Goal: Task Accomplishment & Management: Manage account settings

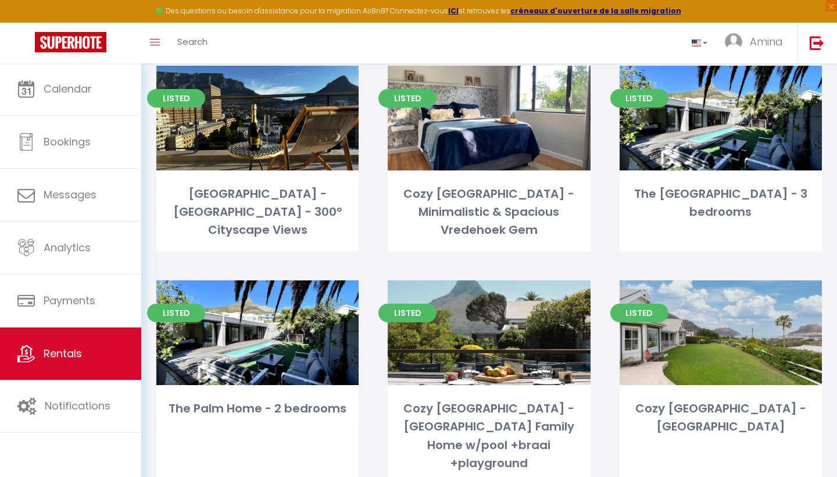
scroll to position [902, 0]
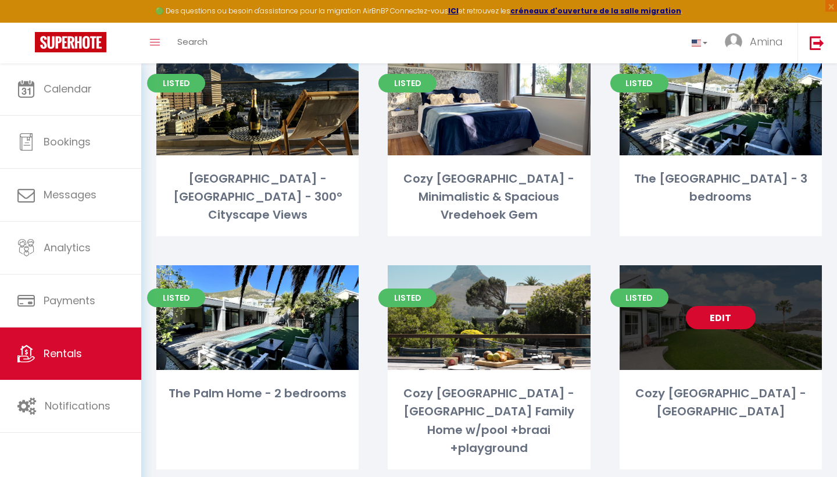
click at [712, 306] on link "Edit" at bounding box center [721, 317] width 70 height 23
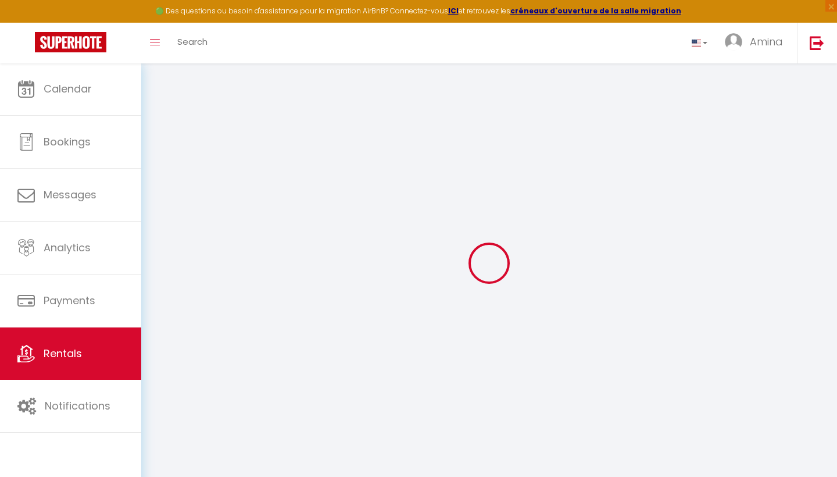
type input "Cozy [GEOGRAPHIC_DATA] - [GEOGRAPHIC_DATA]"
type input "[PERSON_NAME]"
type input "Masanet"
type input "[STREET_ADDRESS]"
type input "7806"
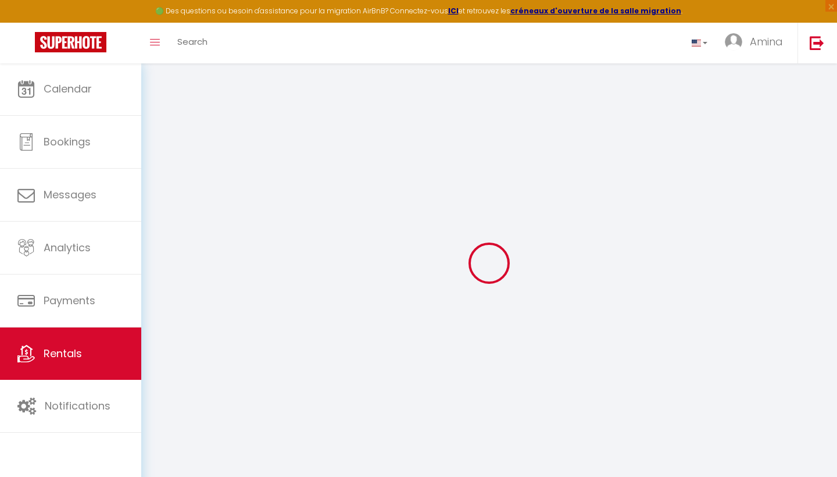
type input "Hout Bay"
select select "houses"
select select "8"
select select "4"
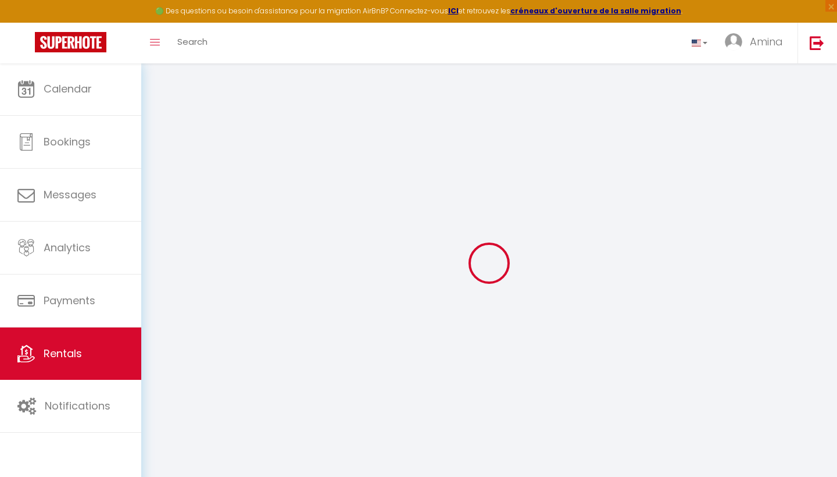
type input "9000"
type input "2500"
type input "20000"
select select
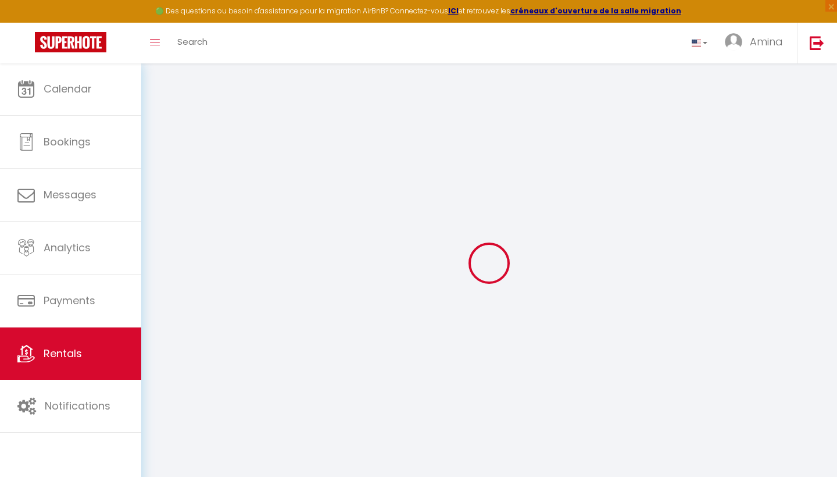
select select
type input "[STREET_ADDRESS]"
type input "7806"
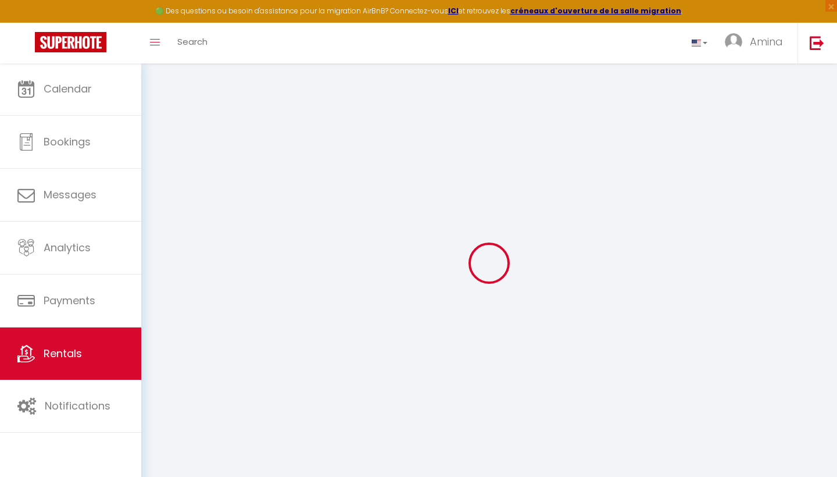
type input "[GEOGRAPHIC_DATA]"
select select "199"
type input "[EMAIL_ADDRESS][DOMAIN_NAME]"
select select
checkbox input "false"
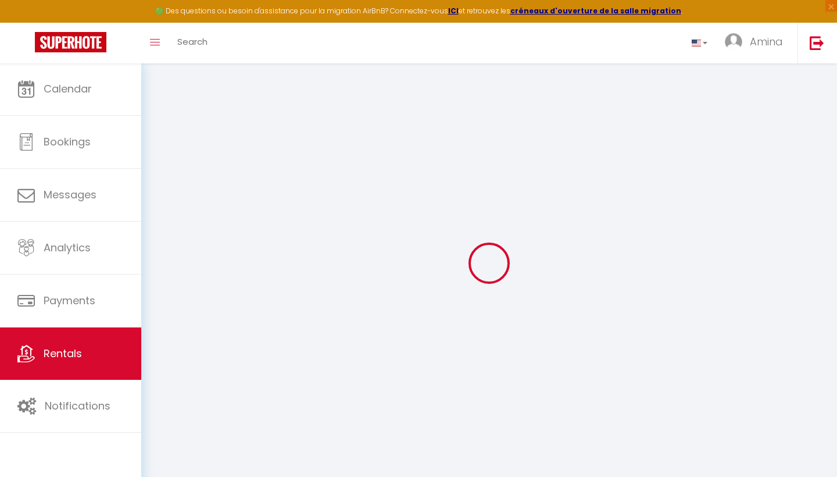
checkbox input "false"
select select "91"
select select
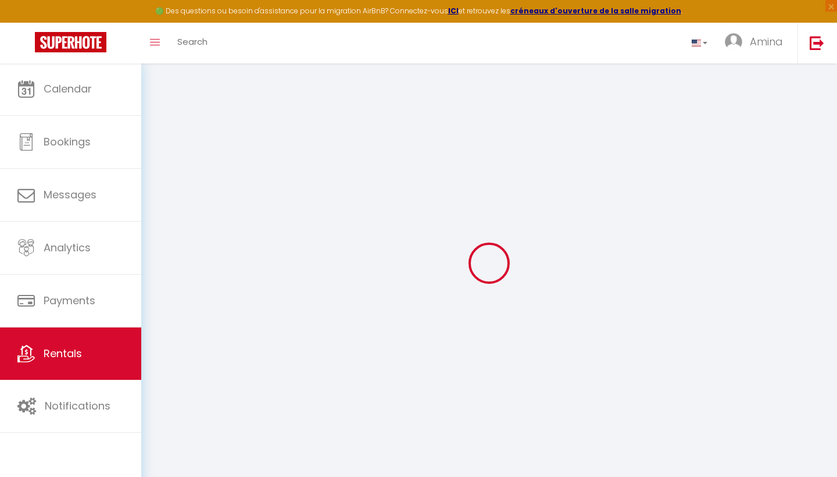
select select
type input "25"
type input "2500"
type input "0"
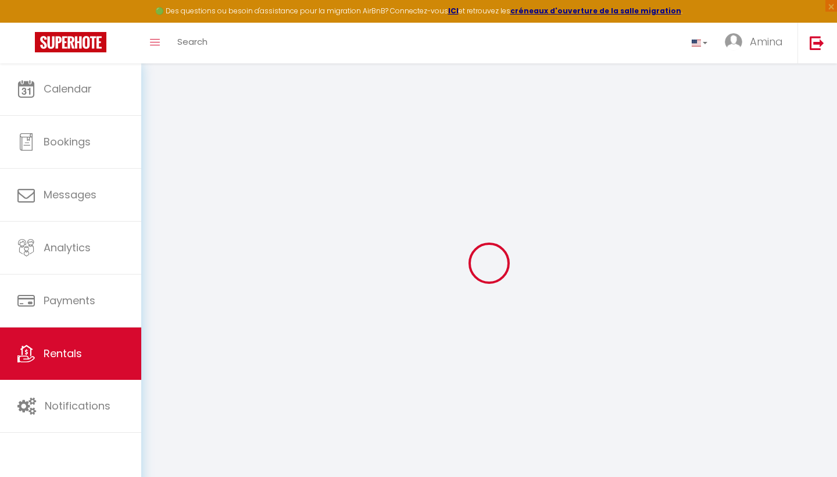
type input "0"
select select
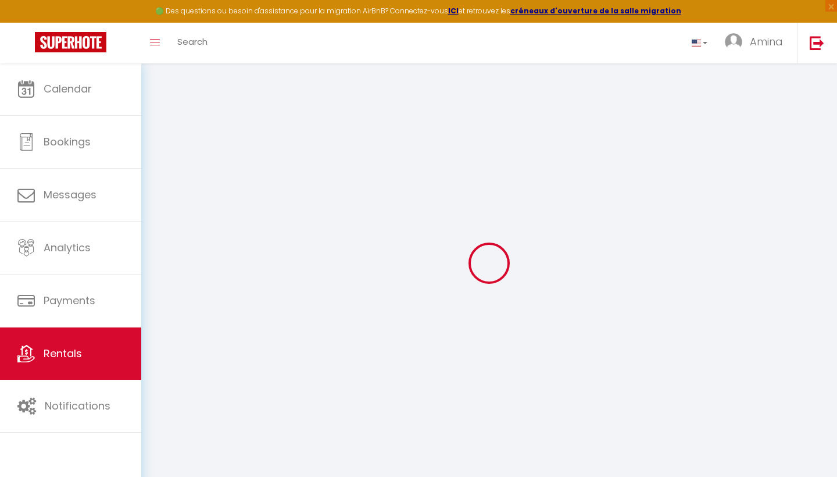
select select
checkbox input "false"
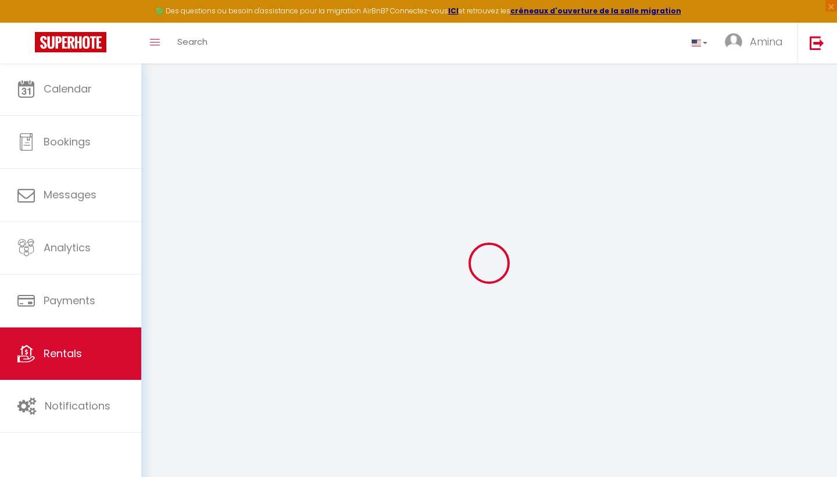
checkbox input "false"
select select
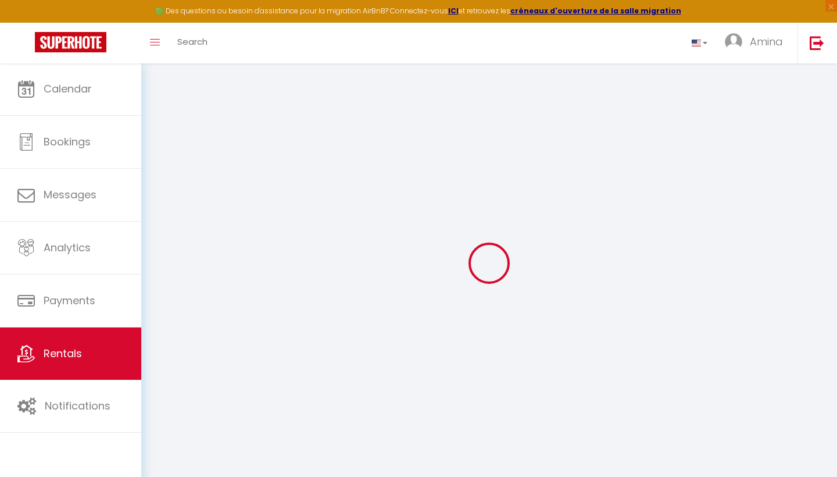
select select
checkbox input "false"
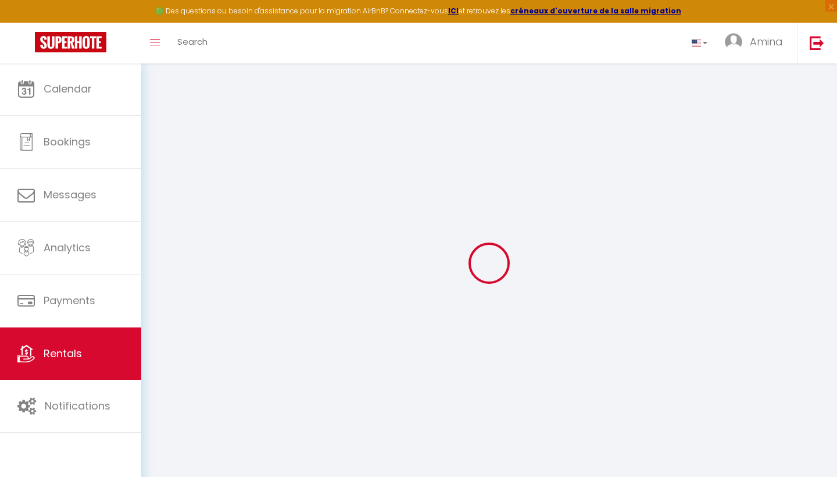
checkbox input "false"
select select
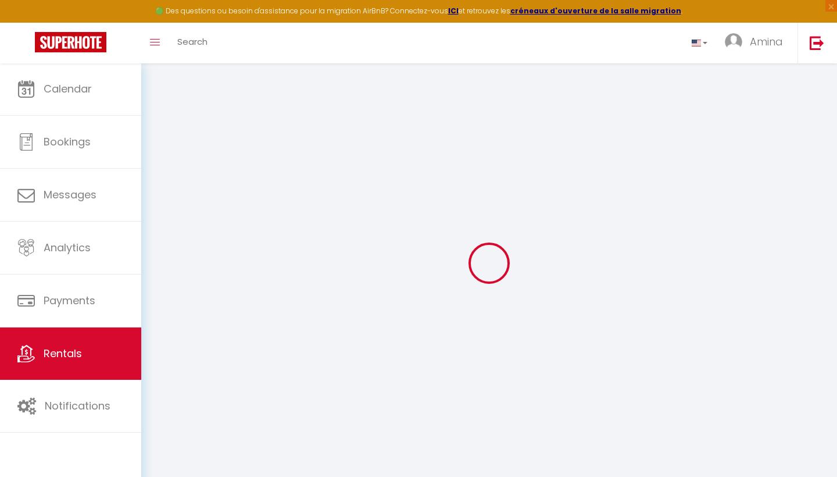
select select
checkbox input "false"
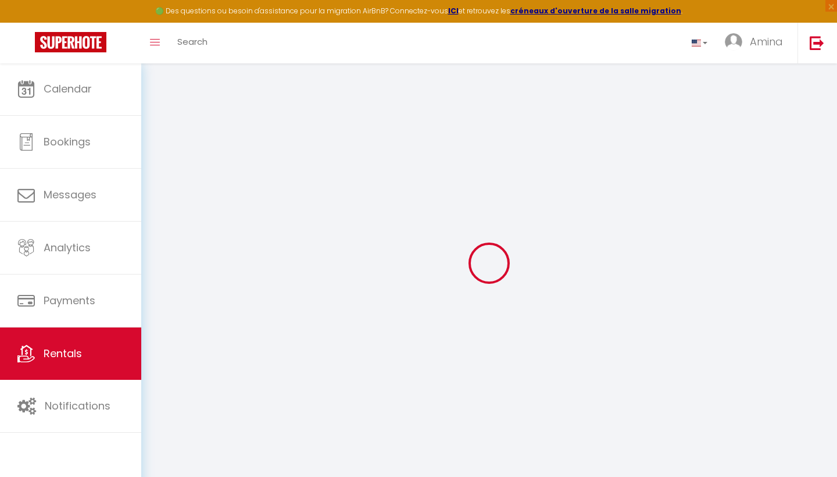
select select
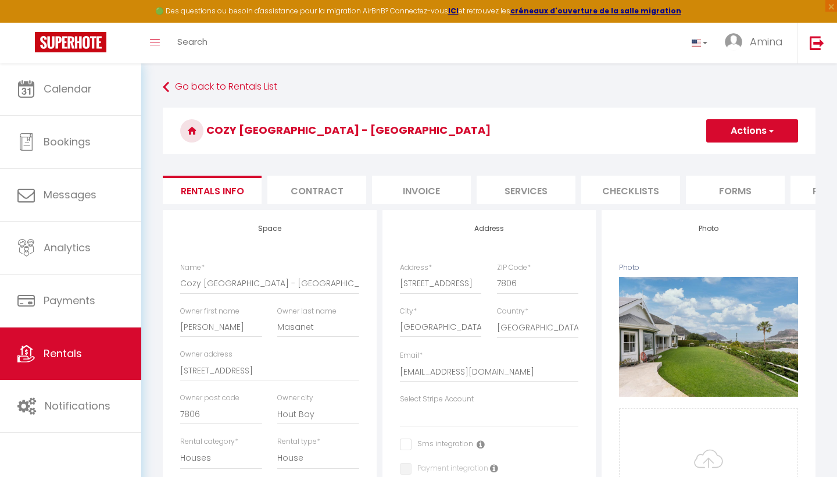
select select
checkbox input "false"
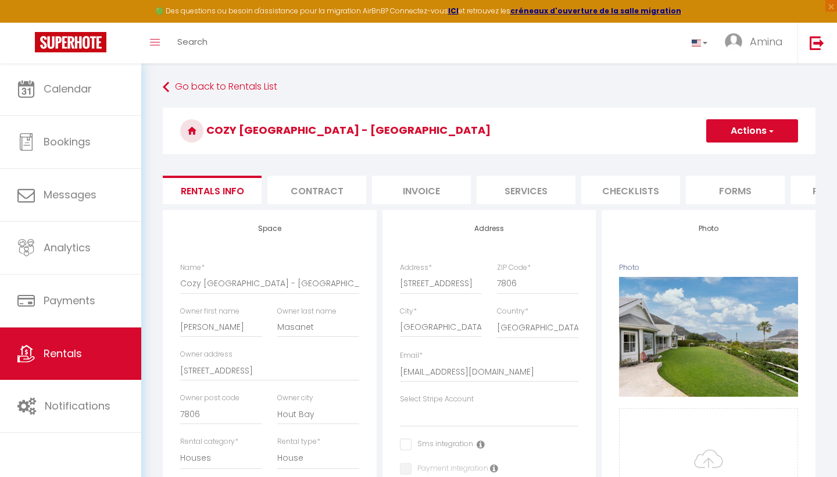
select select
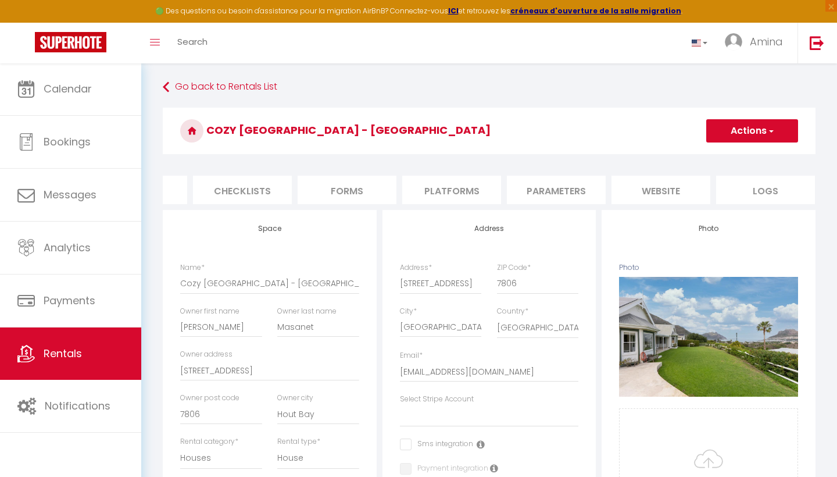
scroll to position [0, 388]
click at [638, 188] on li "website" at bounding box center [661, 190] width 99 height 28
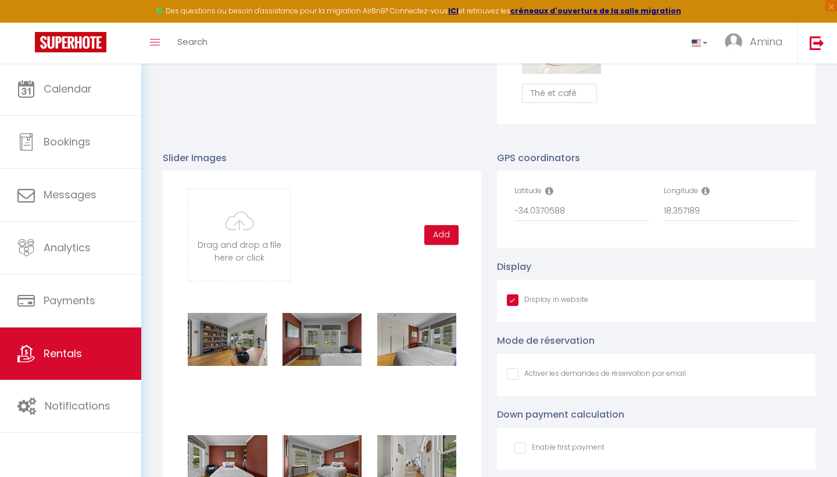
scroll to position [1148, 0]
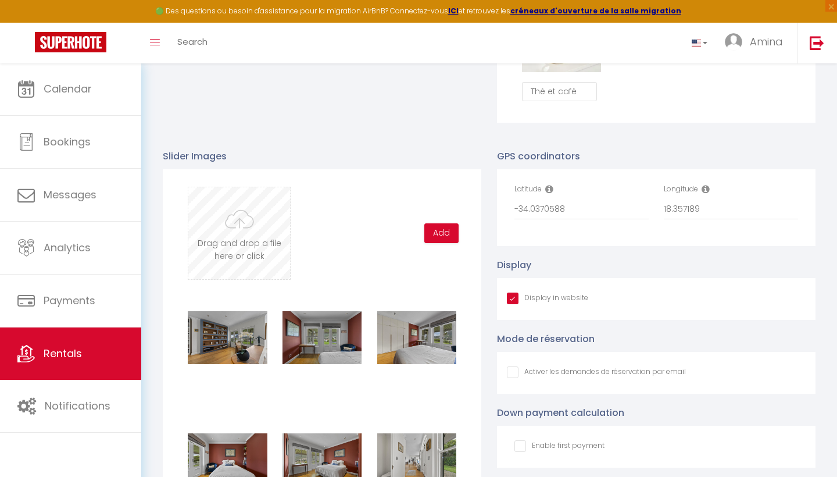
click at [260, 209] on input "file" at bounding box center [239, 233] width 102 height 92
type input "C:\fakepath\DSC08034.jpg"
checkbox input "true"
checkbox input "false"
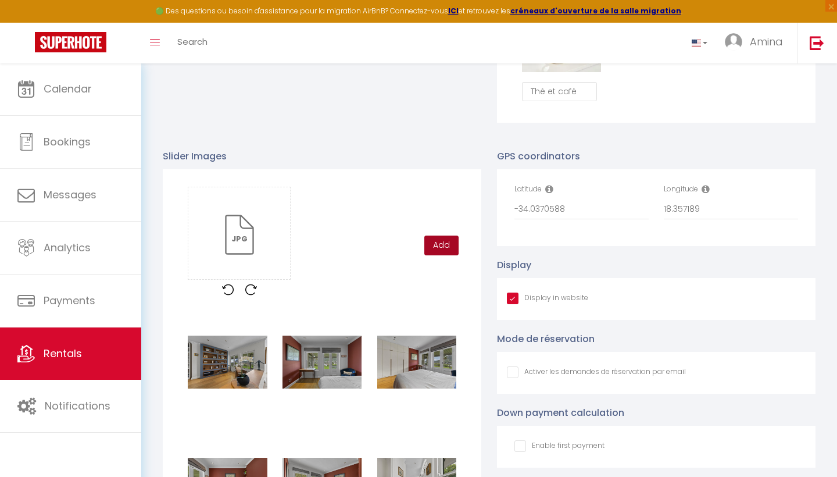
click at [450, 242] on button "Add" at bounding box center [441, 245] width 34 height 20
checkbox input "true"
checkbox input "false"
checkbox input "true"
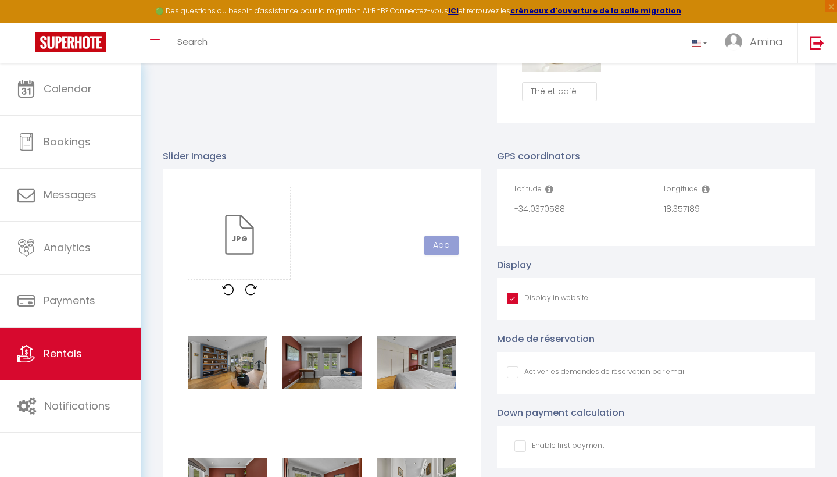
checkbox input "false"
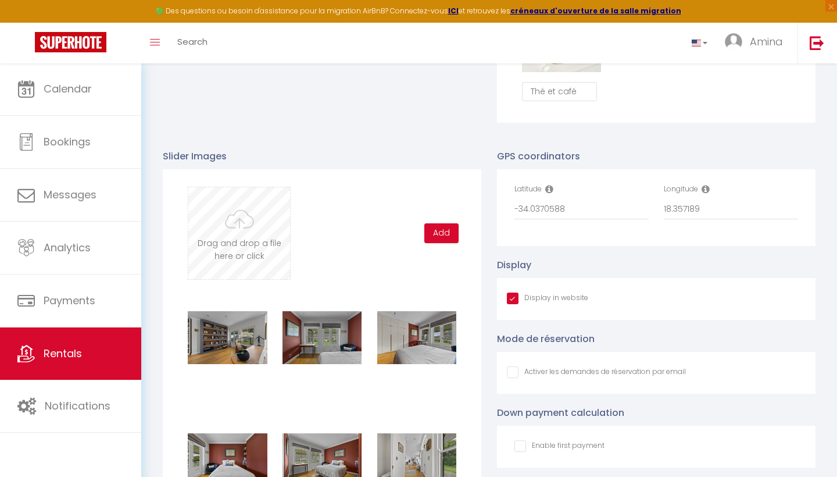
click at [248, 216] on input "file" at bounding box center [239, 233] width 102 height 92
type input "C:\fakepath\DSC08038-1 copy.jpg"
checkbox input "true"
checkbox input "false"
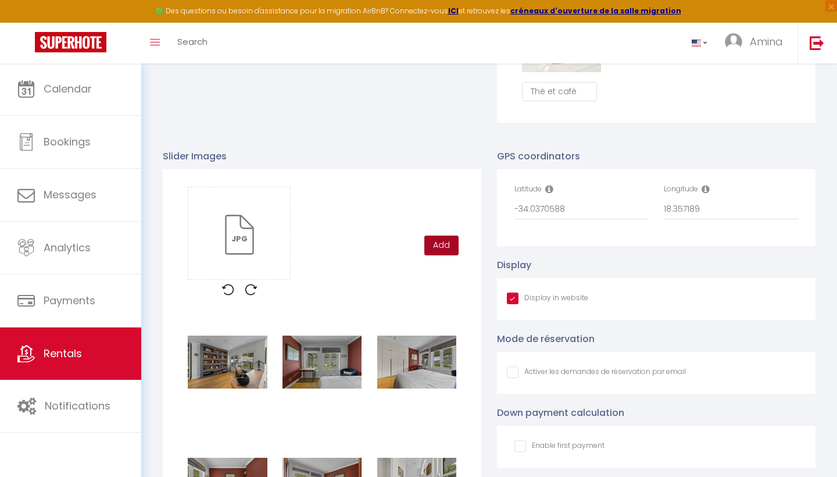
click at [455, 249] on button "Add" at bounding box center [441, 245] width 34 height 20
checkbox input "true"
checkbox input "false"
checkbox input "true"
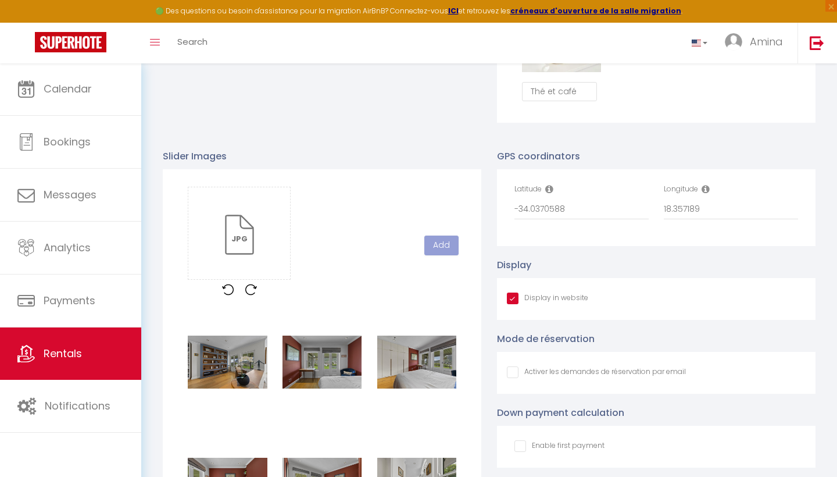
checkbox input "false"
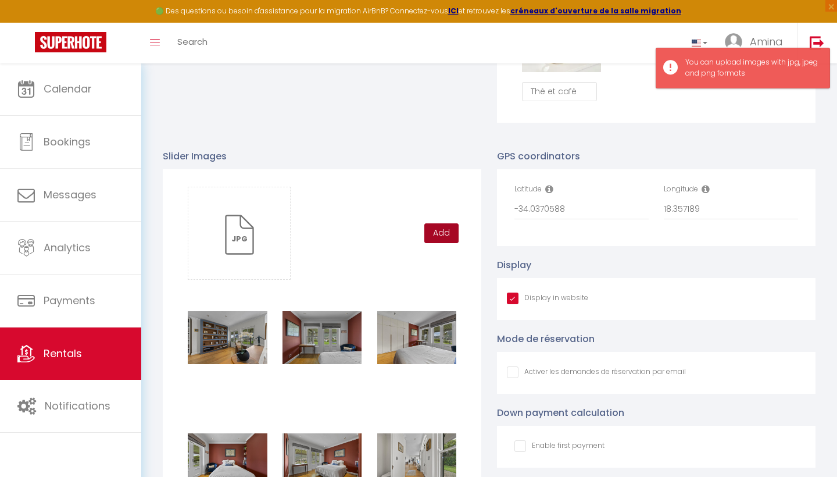
click at [427, 234] on button "Add" at bounding box center [441, 233] width 34 height 20
checkbox input "true"
checkbox input "false"
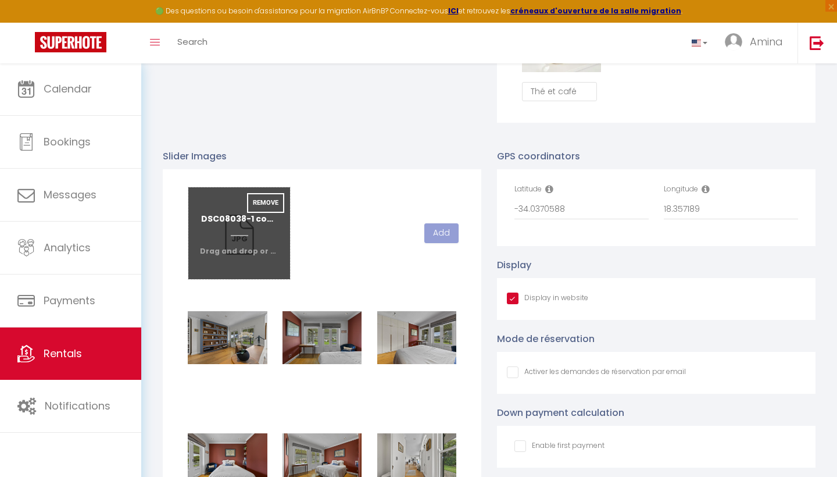
checkbox input "true"
checkbox input "false"
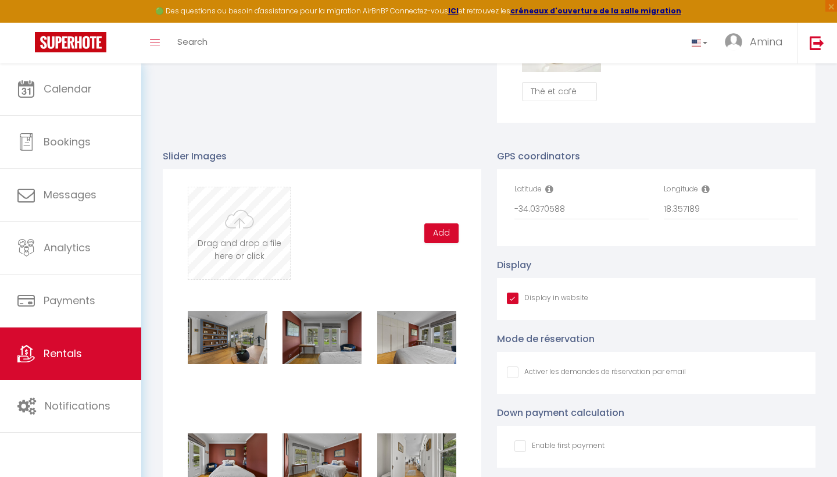
click at [228, 222] on input "file" at bounding box center [239, 233] width 102 height 92
type input "C:\fakepath\DSC08047-1 copy.jpg"
checkbox input "true"
checkbox input "false"
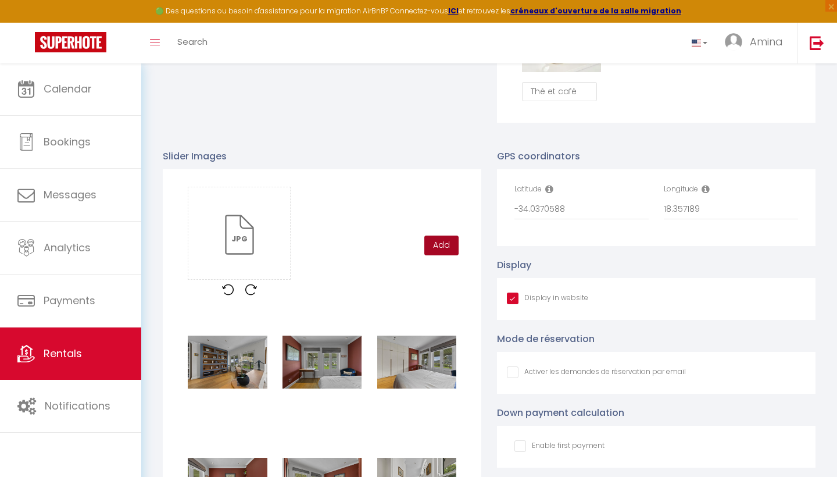
click at [438, 239] on button "Add" at bounding box center [441, 245] width 34 height 20
checkbox input "true"
checkbox input "false"
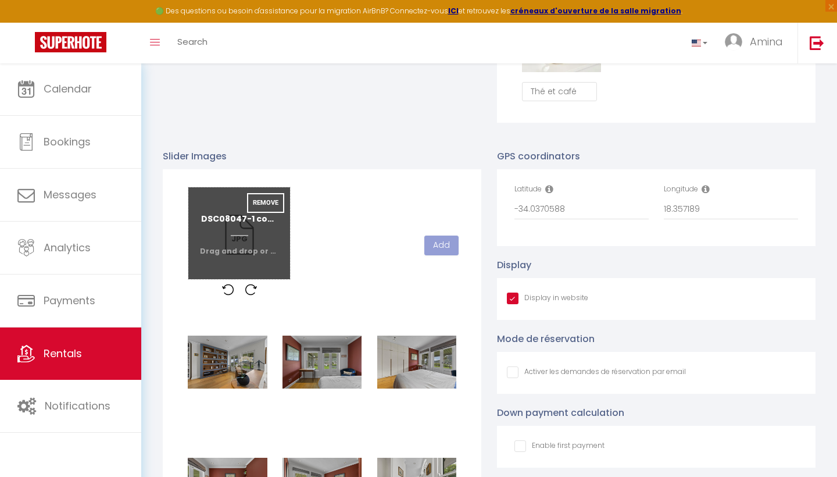
checkbox input "true"
checkbox input "false"
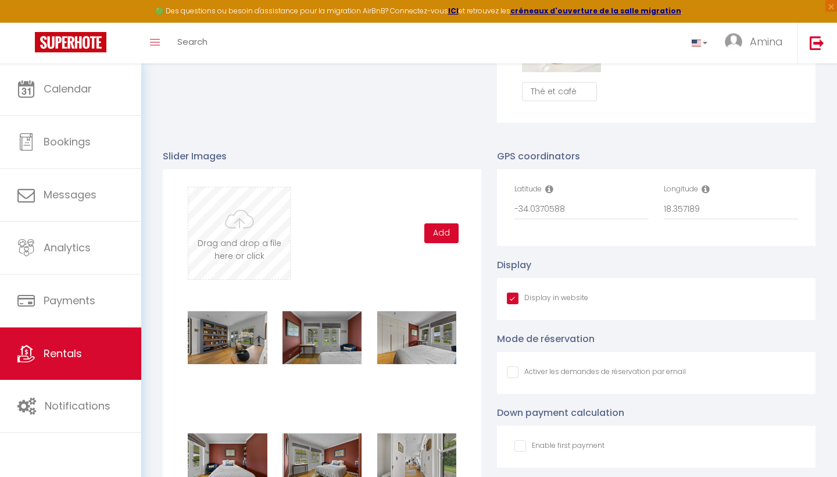
click at [273, 242] on input "file" at bounding box center [239, 233] width 102 height 92
type input "C:\fakepath\DSC08067-1 copy.jpg"
checkbox input "true"
checkbox input "false"
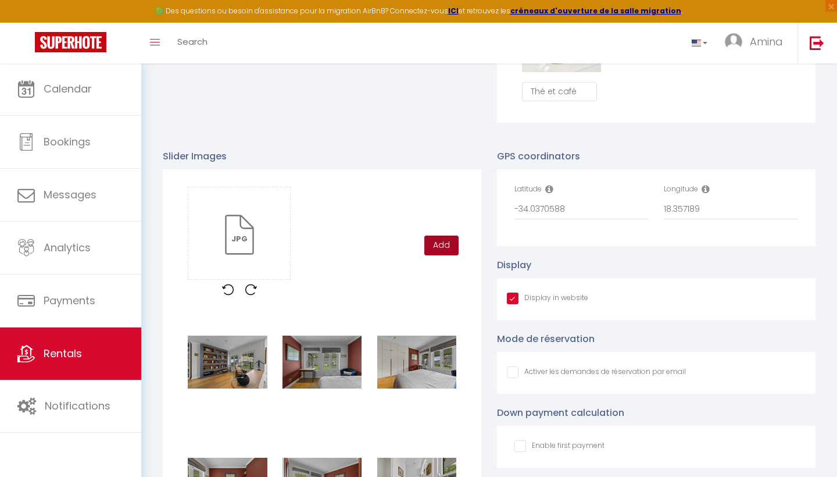
click at [446, 245] on button "Add" at bounding box center [441, 245] width 34 height 20
checkbox input "true"
checkbox input "false"
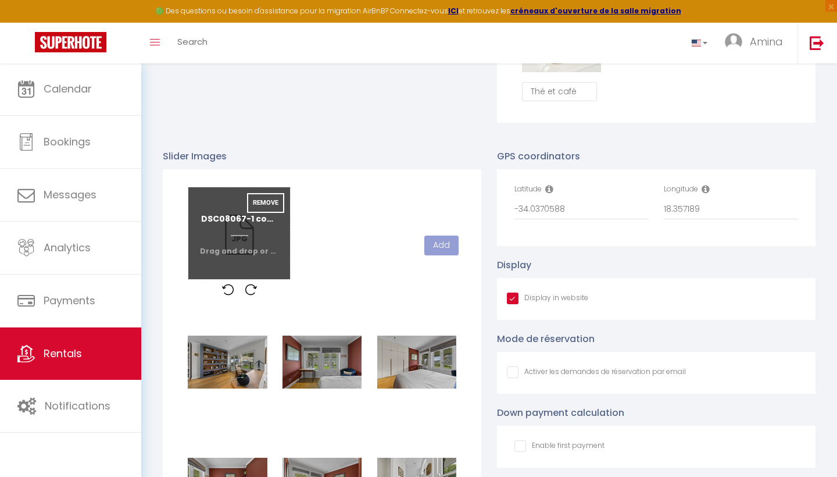
checkbox input "true"
checkbox input "false"
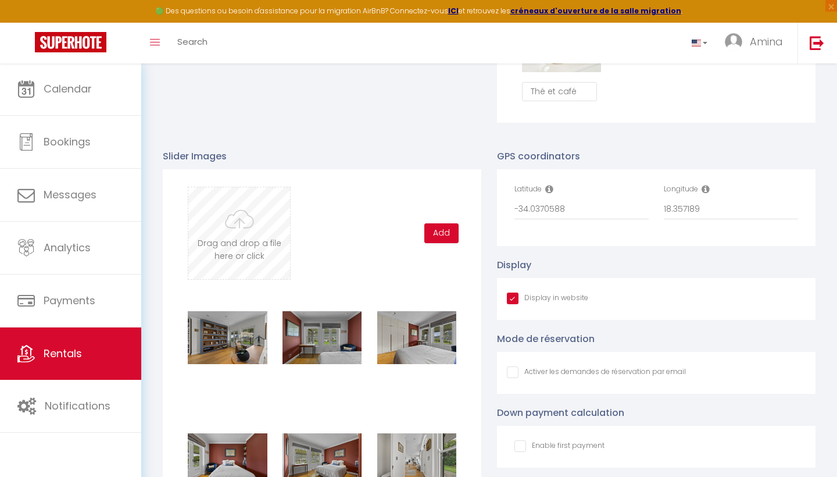
click at [231, 230] on input "file" at bounding box center [239, 233] width 102 height 92
type input "C:\fakepath\DSC08072-1 copy.jpg"
checkbox input "true"
checkbox input "false"
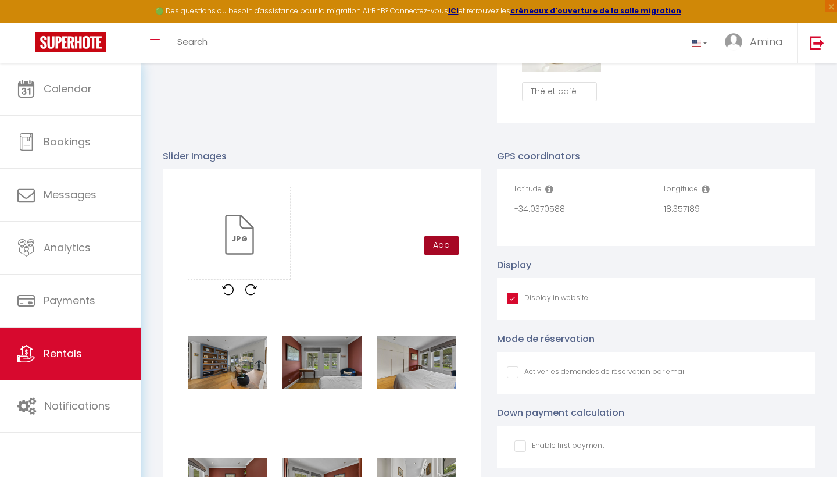
click at [445, 248] on button "Add" at bounding box center [441, 245] width 34 height 20
checkbox input "true"
checkbox input "false"
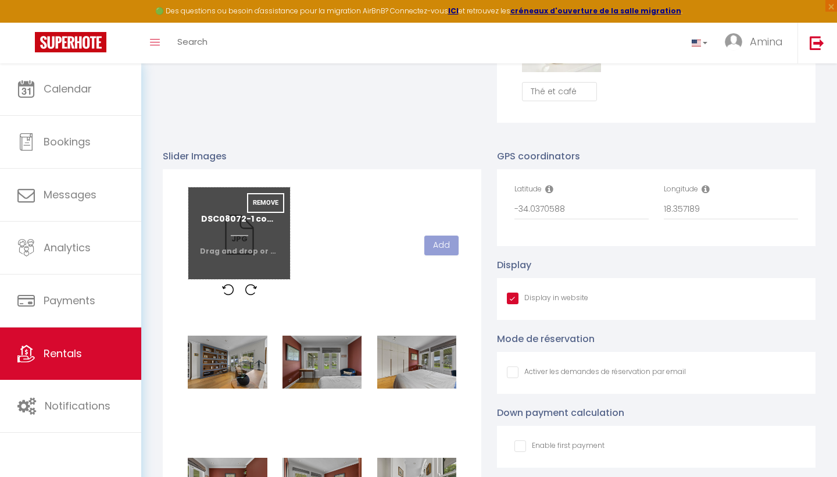
checkbox input "true"
checkbox input "false"
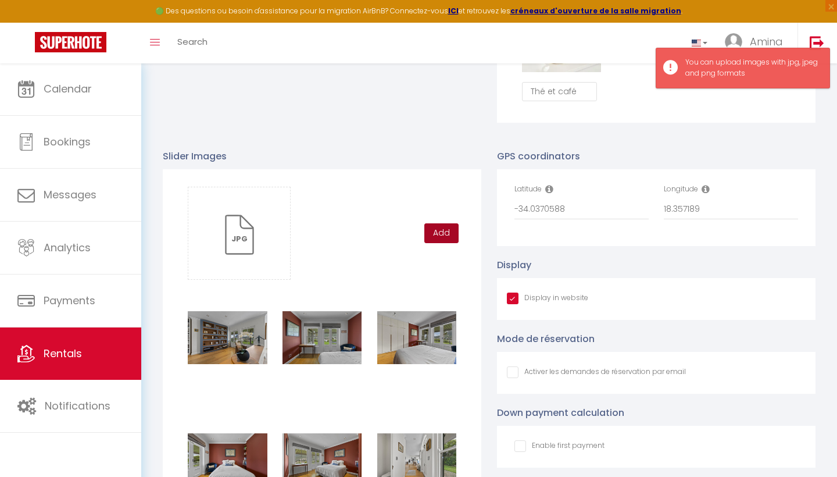
click at [430, 223] on button "Add" at bounding box center [441, 233] width 34 height 20
checkbox input "true"
checkbox input "false"
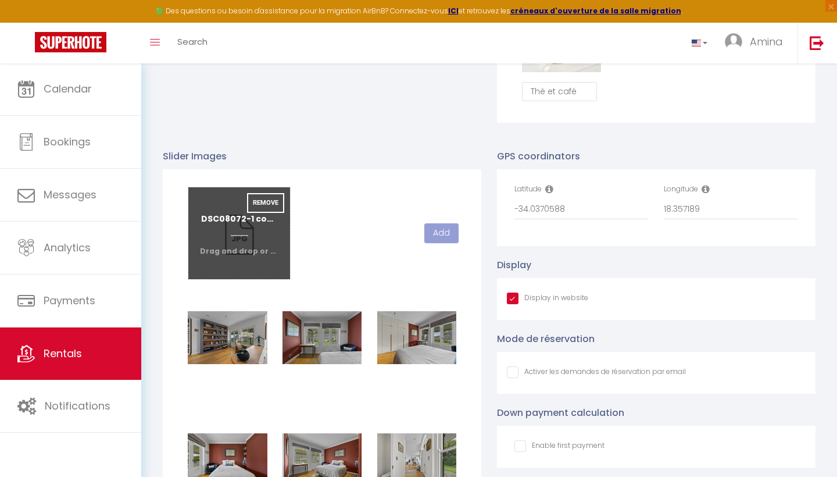
checkbox input "true"
checkbox input "false"
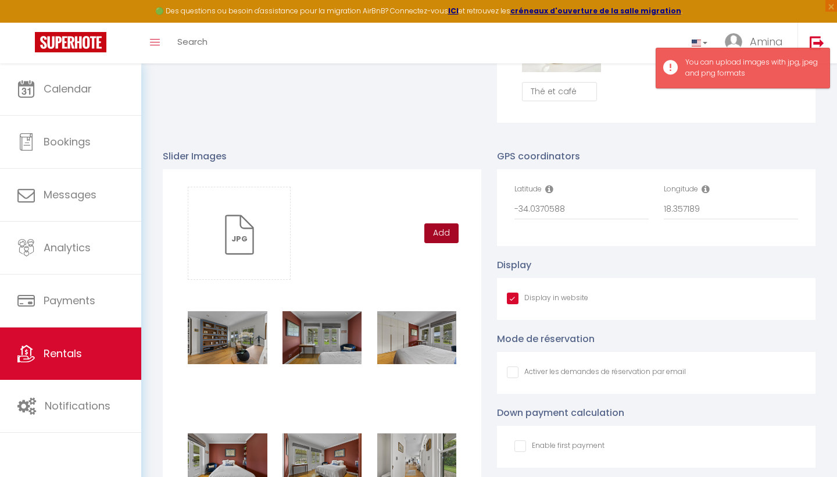
click at [432, 234] on button "Add" at bounding box center [441, 233] width 34 height 20
checkbox input "true"
checkbox input "false"
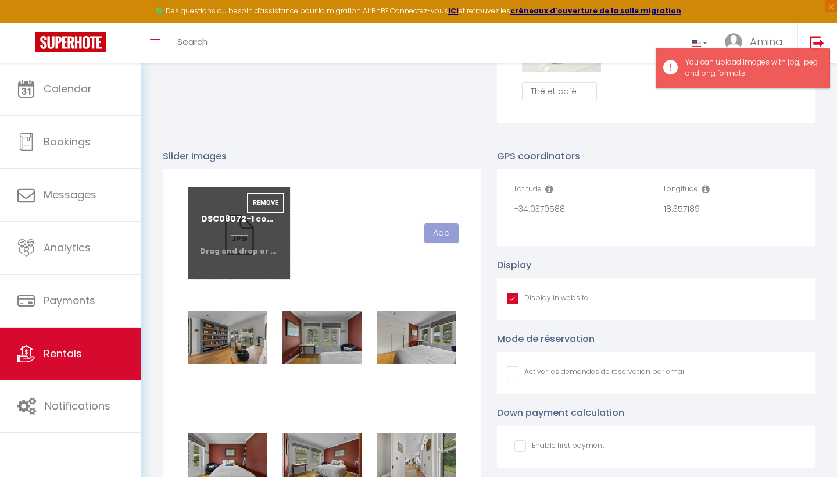
checkbox input "true"
checkbox input "false"
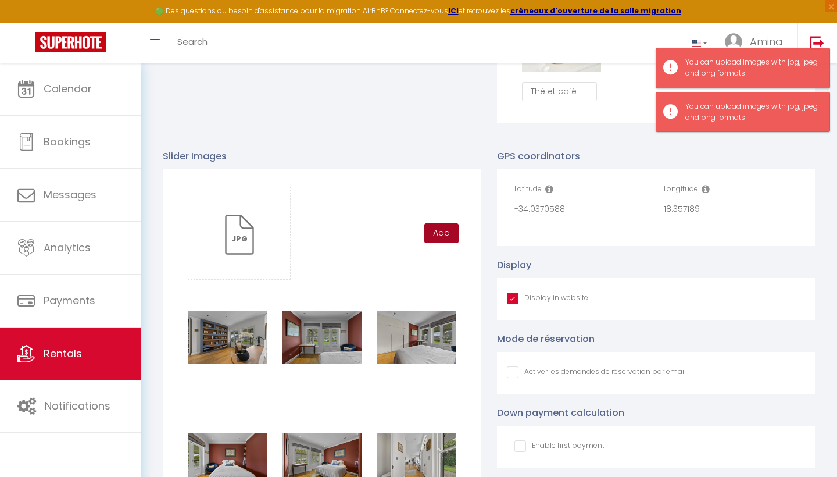
click at [433, 230] on button "Add" at bounding box center [441, 233] width 34 height 20
checkbox input "true"
checkbox input "false"
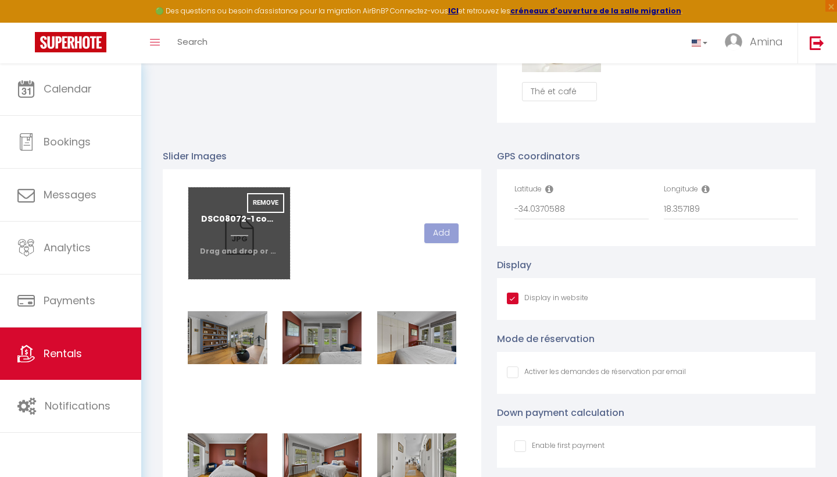
checkbox input "true"
checkbox input "false"
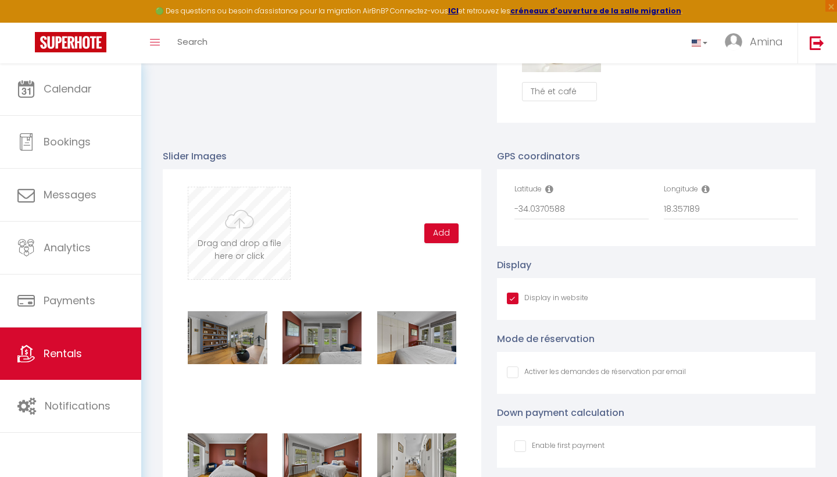
click at [237, 235] on input "file" at bounding box center [239, 233] width 102 height 92
type input "C:\fakepath\DSC08082-1 copy.jpg"
checkbox input "true"
checkbox input "false"
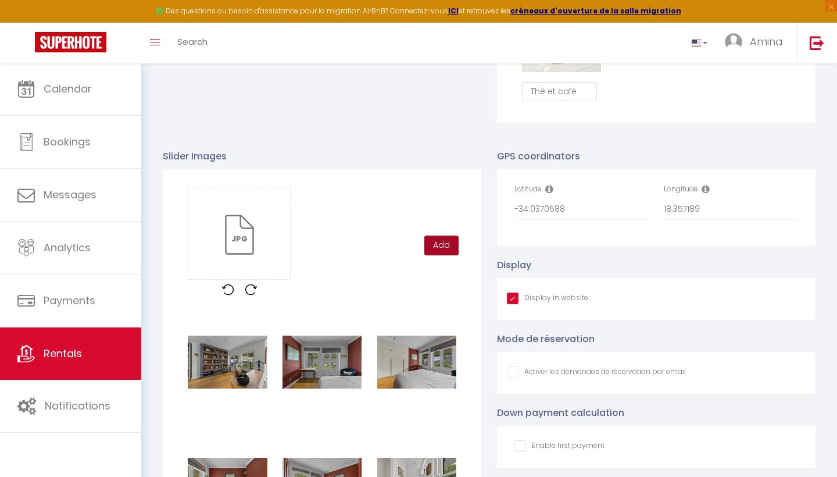
click at [446, 241] on button "Add" at bounding box center [441, 245] width 34 height 20
checkbox input "true"
checkbox input "false"
checkbox input "true"
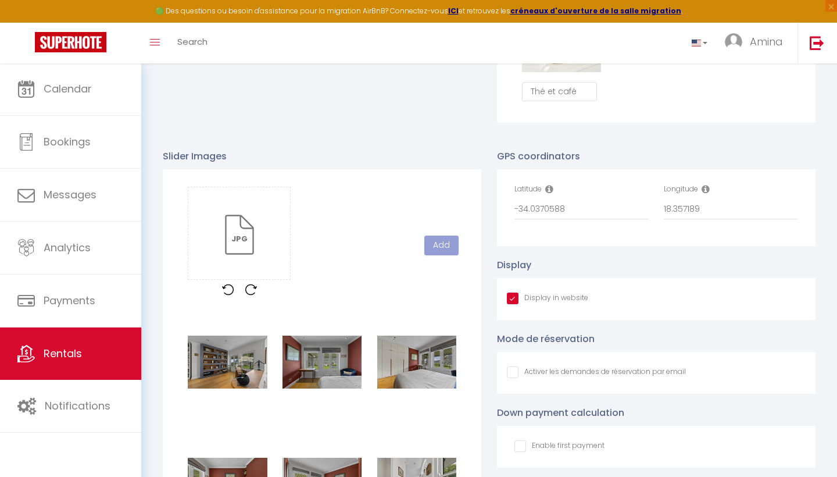
checkbox input "false"
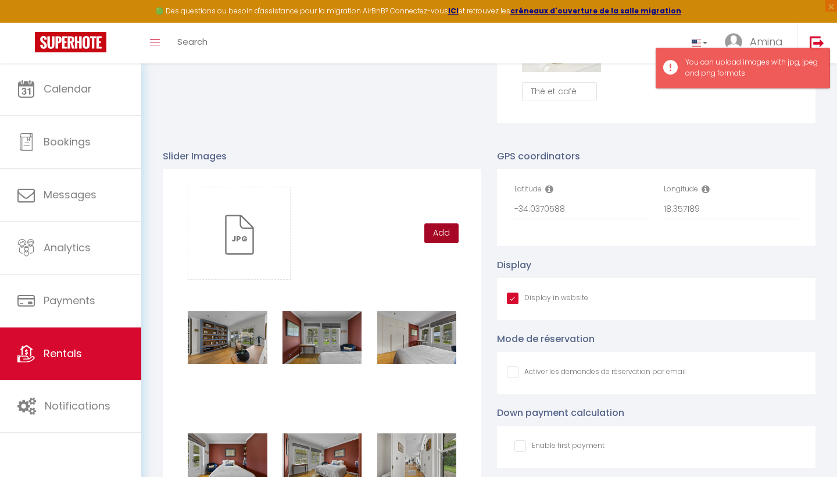
click at [452, 230] on button "Add" at bounding box center [441, 233] width 34 height 20
checkbox input "true"
checkbox input "false"
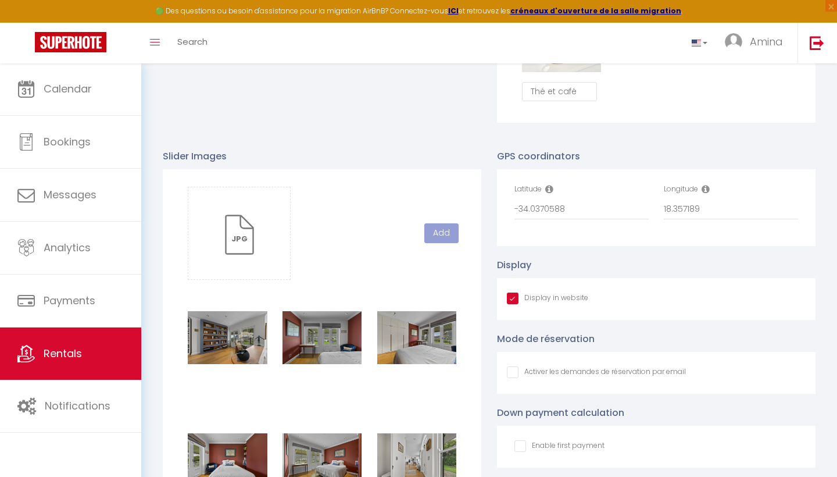
checkbox input "true"
checkbox input "false"
click at [256, 221] on input "file" at bounding box center [239, 233] width 102 height 92
type input "C:\fakepath\DSC08097-1 copy.jpg"
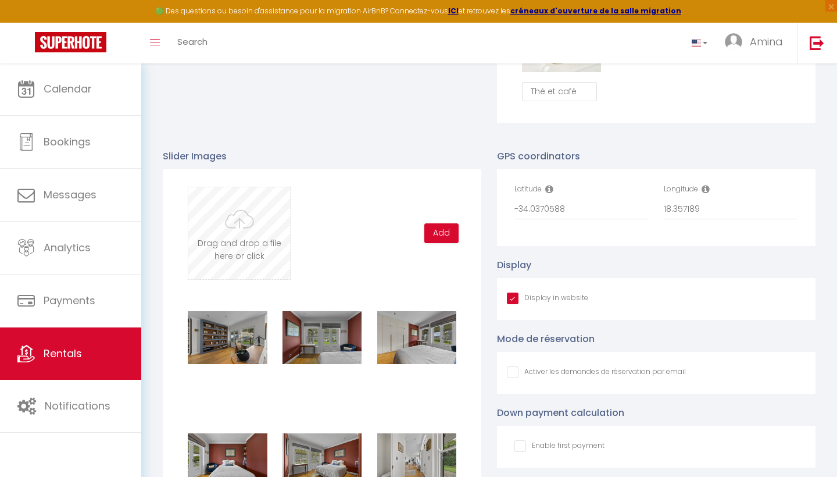
checkbox input "true"
checkbox input "false"
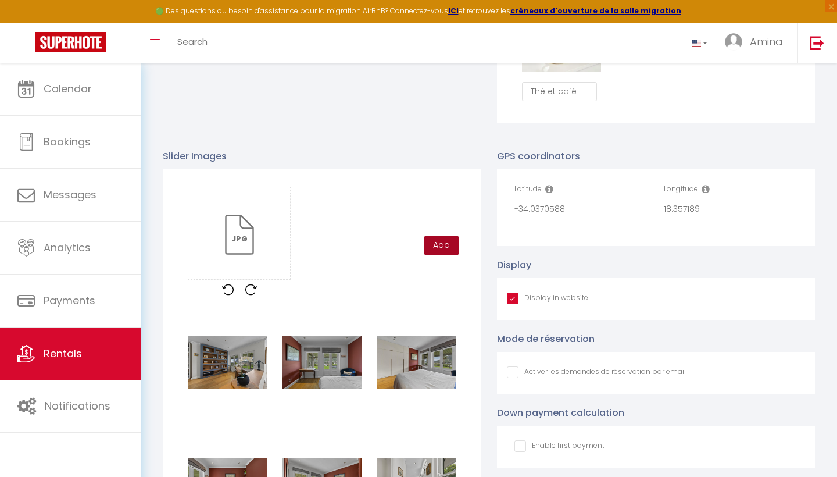
click at [442, 246] on button "Add" at bounding box center [441, 245] width 34 height 20
checkbox input "true"
checkbox input "false"
checkbox input "true"
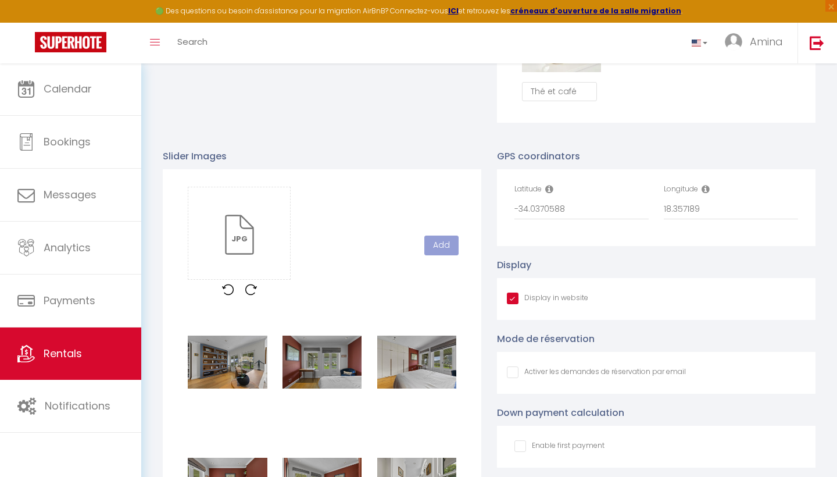
checkbox input "false"
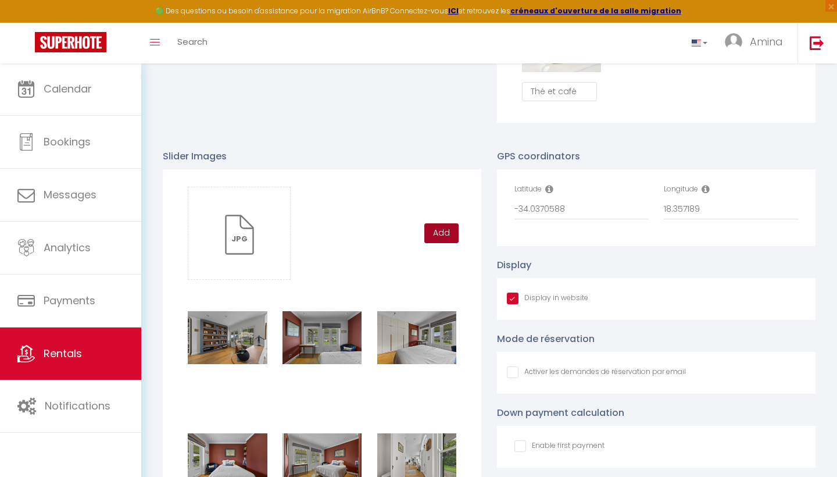
click at [447, 228] on button "Add" at bounding box center [441, 233] width 34 height 20
checkbox input "true"
checkbox input "false"
checkbox input "true"
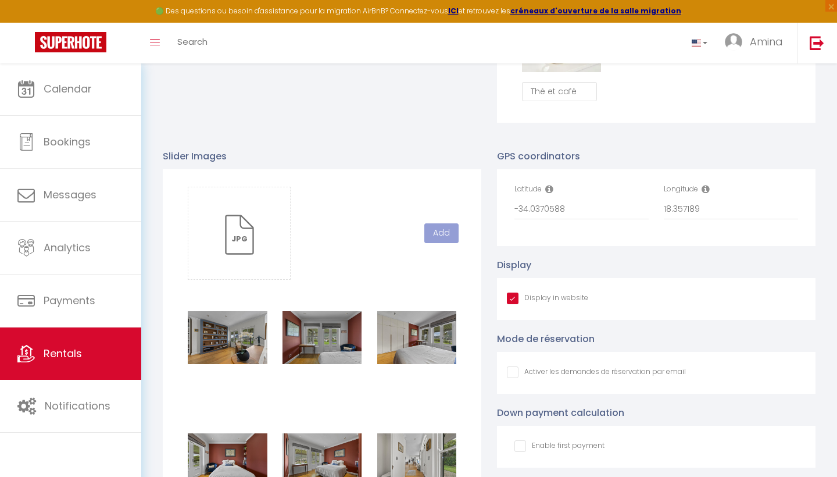
checkbox input "false"
click at [431, 230] on button "Add" at bounding box center [441, 233] width 34 height 20
checkbox input "true"
checkbox input "false"
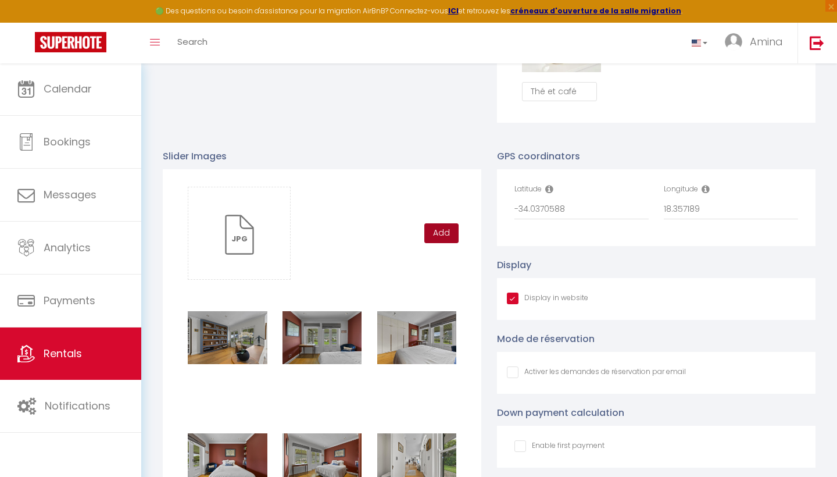
checkbox input "false"
checkbox input "true"
checkbox input "false"
click at [446, 231] on button "Add" at bounding box center [441, 233] width 34 height 20
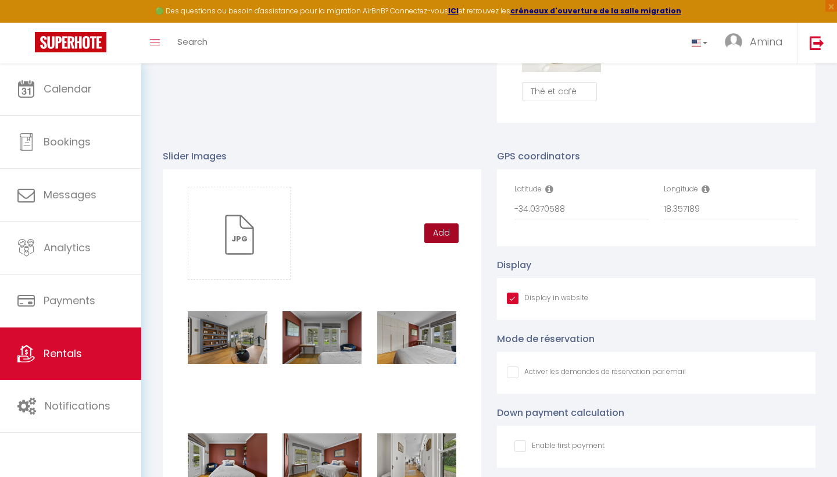
checkbox input "true"
checkbox input "false"
checkbox input "true"
checkbox input "false"
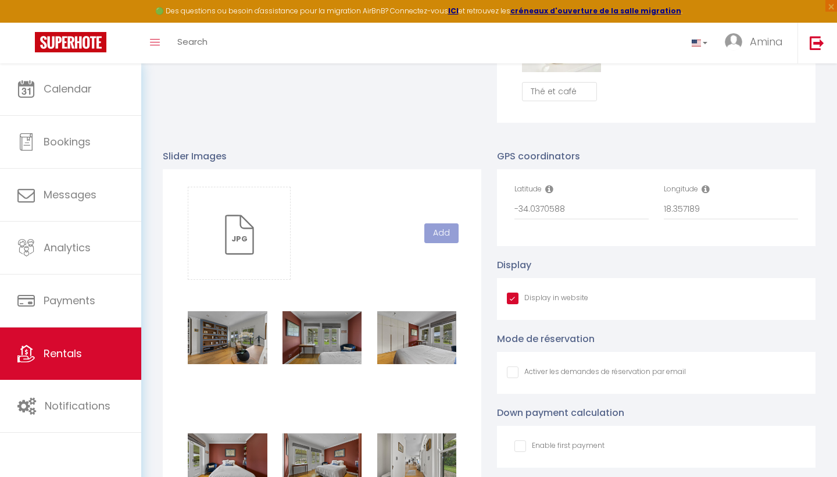
checkbox input "false"
click at [435, 229] on button "Add" at bounding box center [441, 233] width 34 height 20
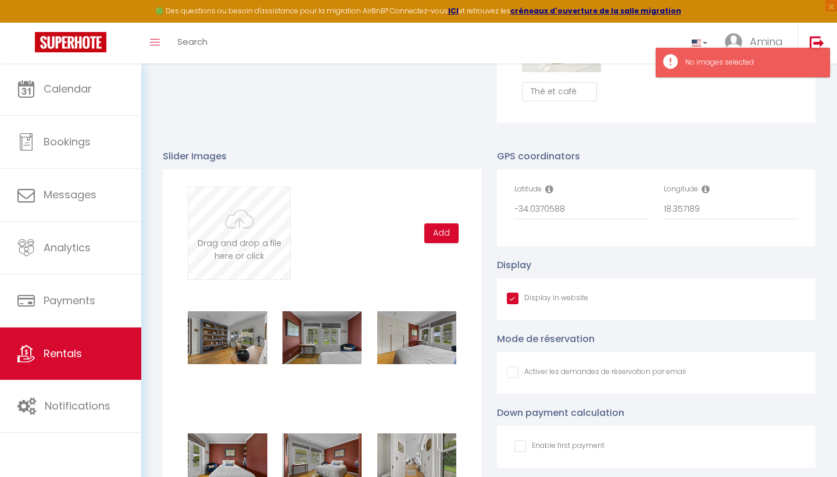
click at [256, 206] on input "file" at bounding box center [239, 233] width 102 height 92
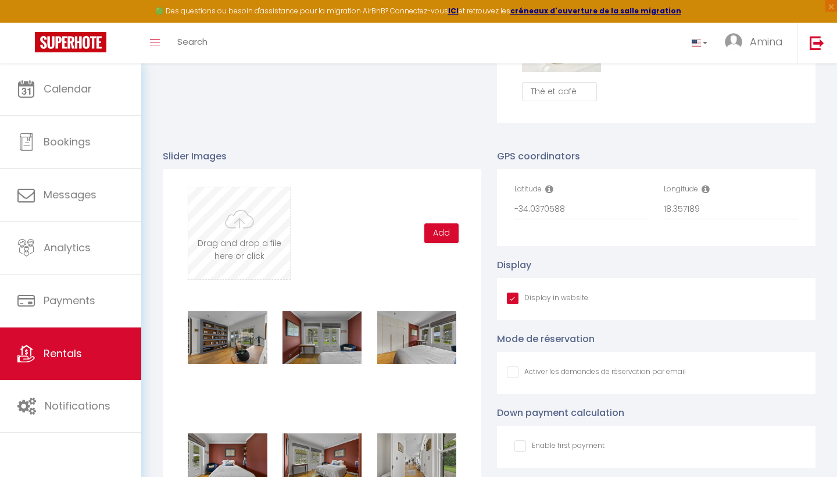
type input "C:\fakepath\DSC08102-1 copy.jpg"
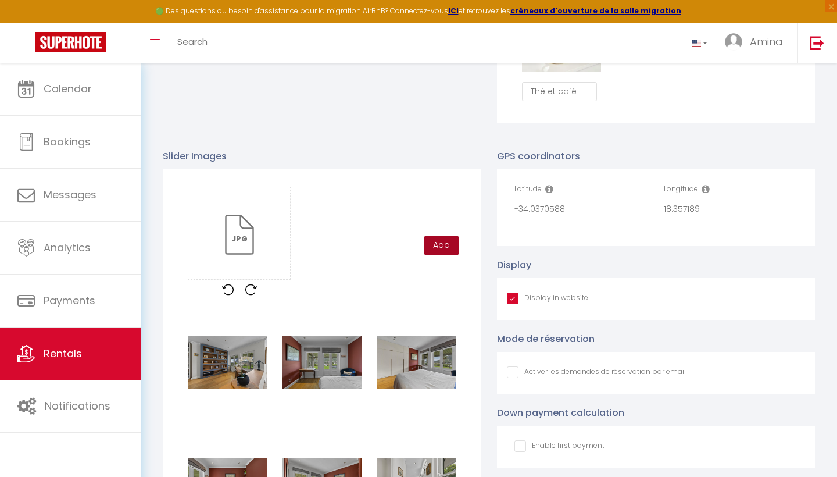
click at [440, 235] on button "Add" at bounding box center [441, 245] width 34 height 20
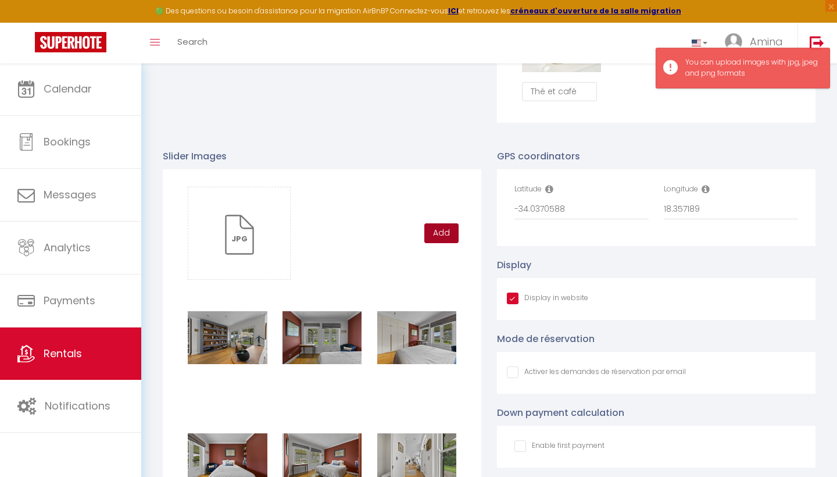
click at [440, 231] on button "Add" at bounding box center [441, 233] width 34 height 20
click at [438, 234] on button "Add" at bounding box center [441, 233] width 34 height 20
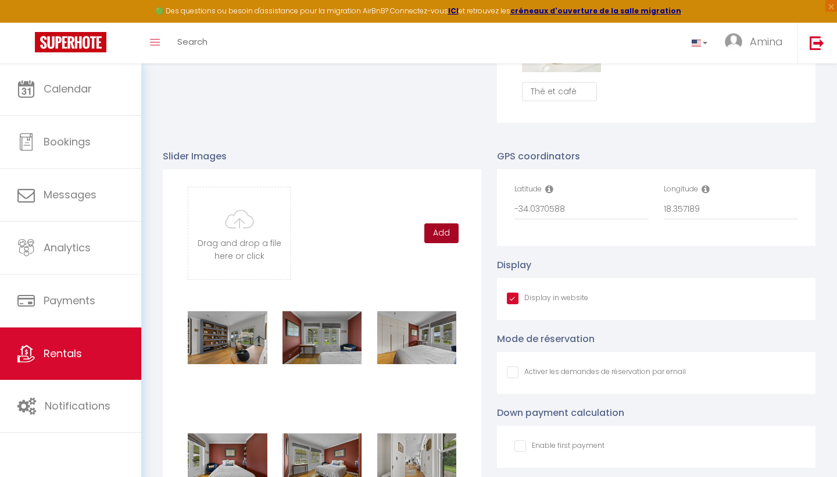
click at [432, 226] on button "Add" at bounding box center [441, 233] width 34 height 20
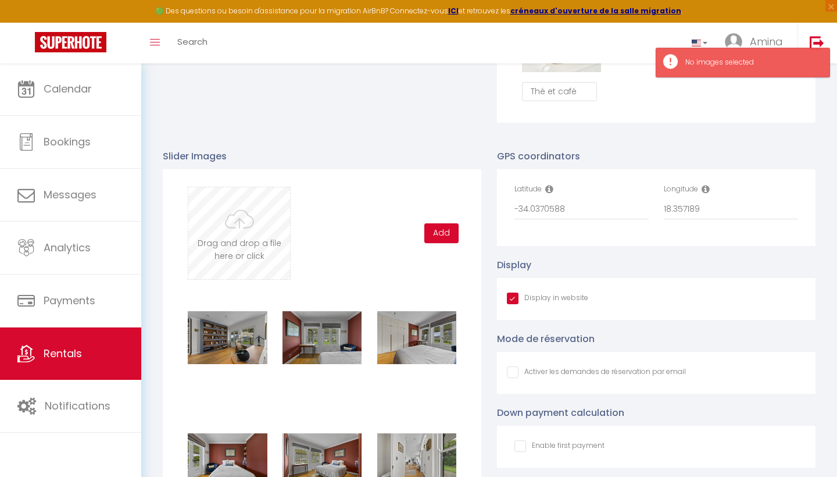
click at [241, 224] on input "file" at bounding box center [239, 233] width 102 height 92
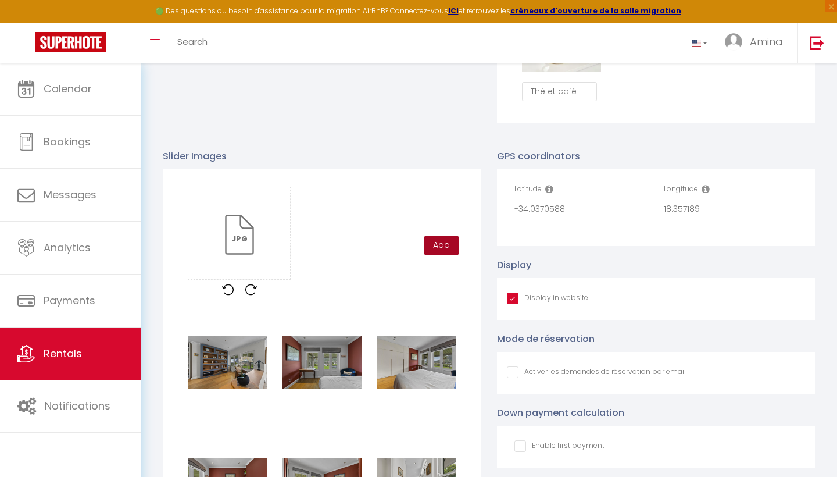
click at [452, 251] on button "Add" at bounding box center [441, 245] width 34 height 20
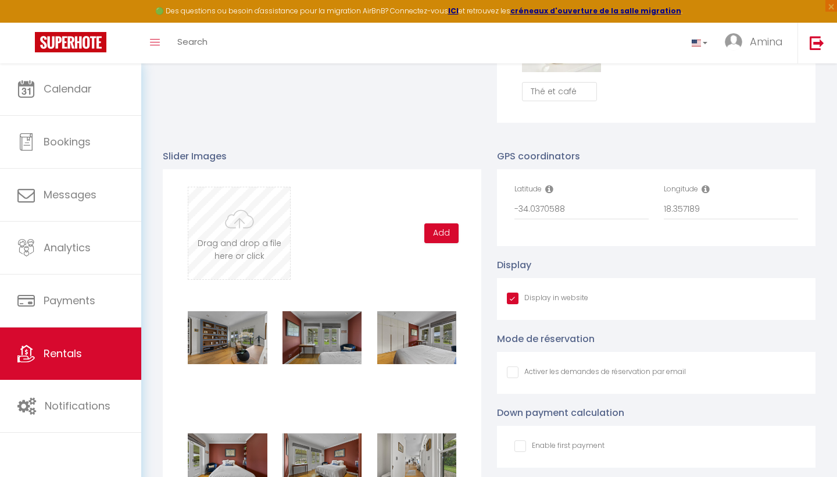
click at [228, 219] on input "file" at bounding box center [239, 233] width 102 height 92
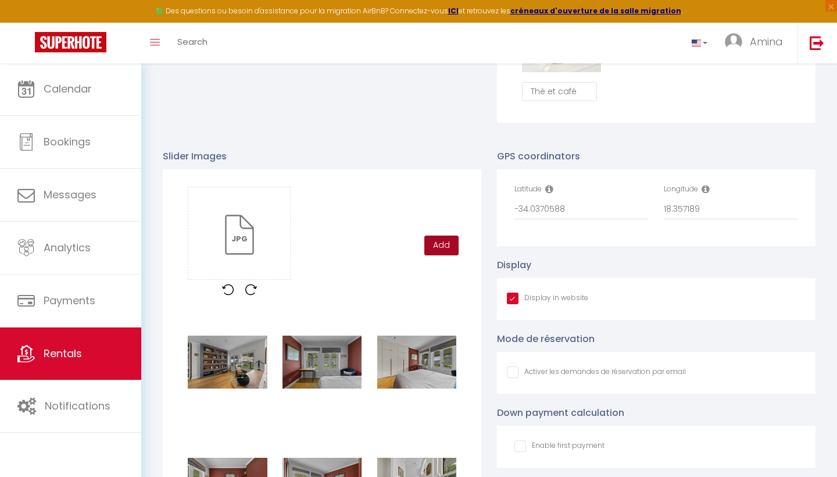
click at [438, 240] on button "Add" at bounding box center [441, 245] width 34 height 20
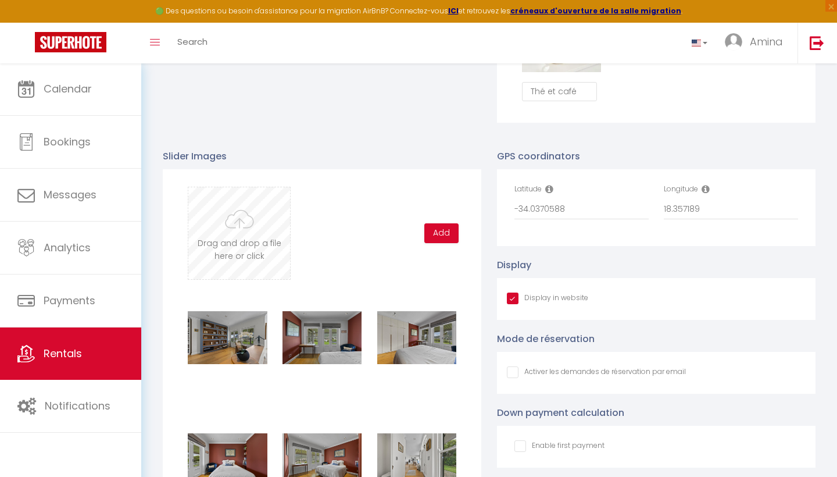
click at [237, 233] on input "file" at bounding box center [239, 233] width 102 height 92
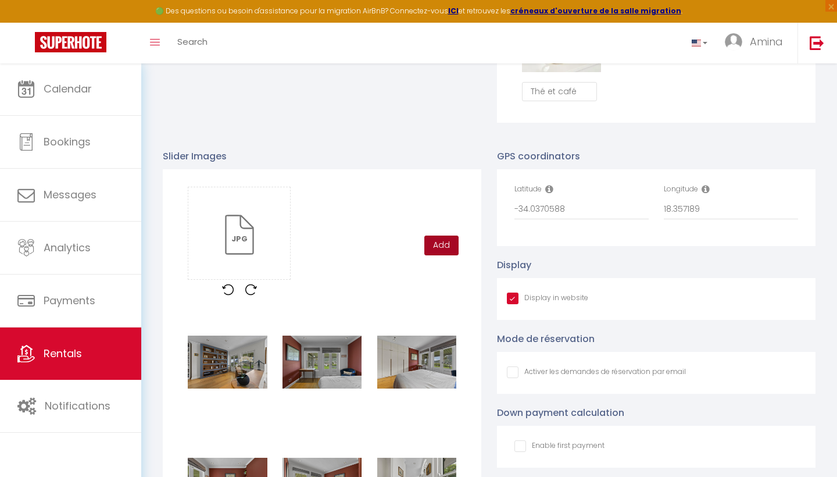
click at [448, 247] on button "Add" at bounding box center [441, 245] width 34 height 20
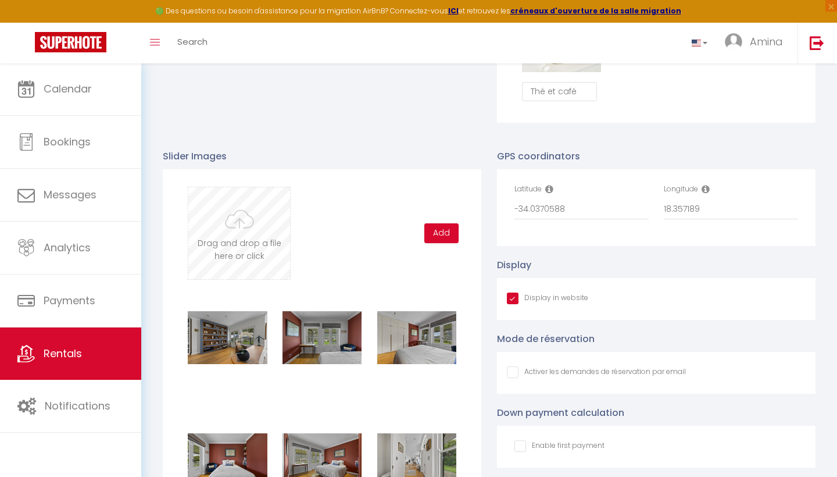
click at [262, 234] on input "file" at bounding box center [239, 233] width 102 height 92
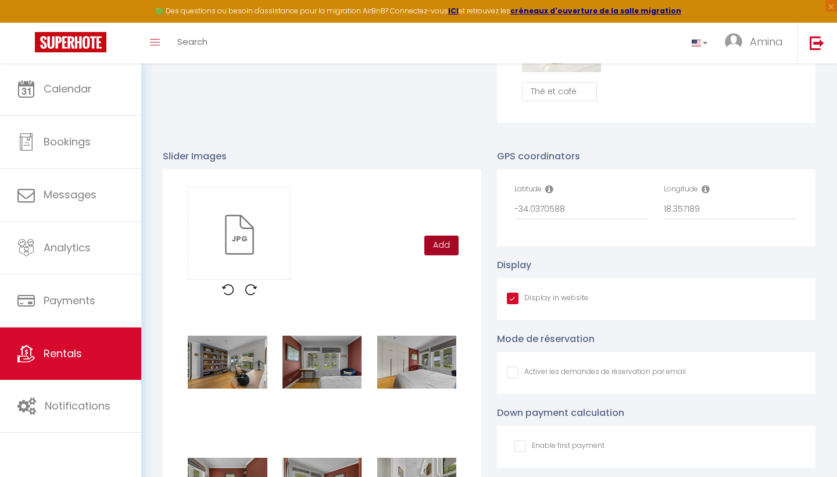
click at [449, 247] on button "Add" at bounding box center [441, 245] width 34 height 20
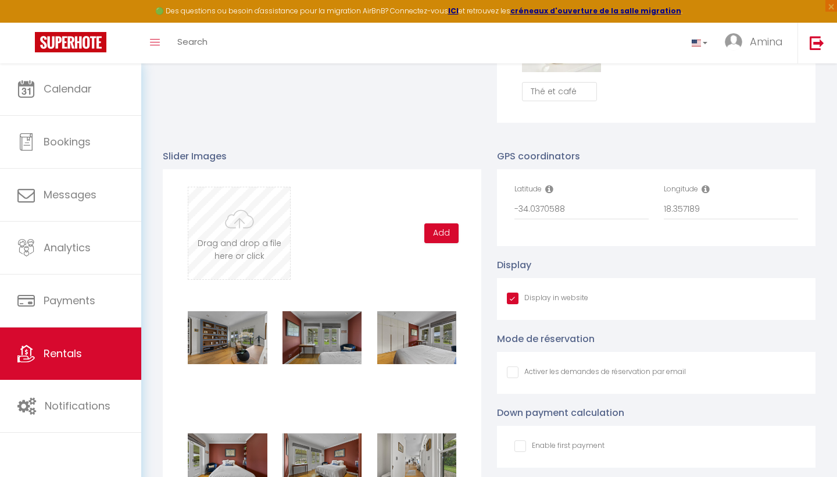
click at [255, 221] on input "file" at bounding box center [239, 233] width 102 height 92
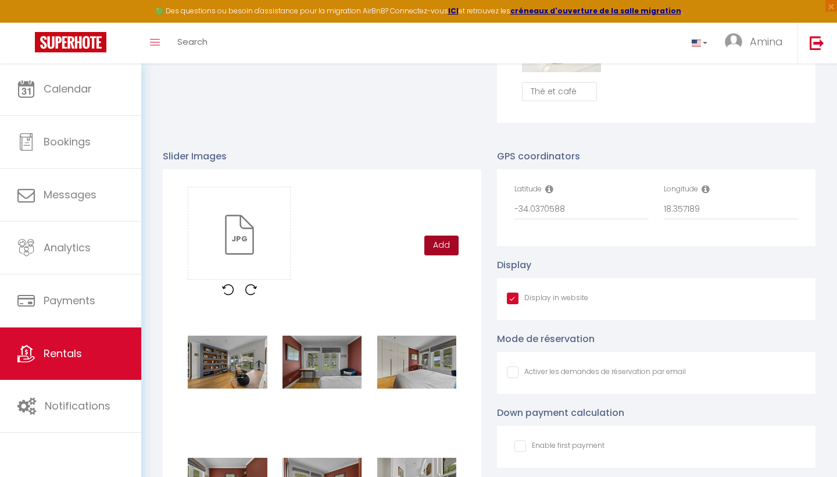
click at [442, 248] on button "Add" at bounding box center [441, 245] width 34 height 20
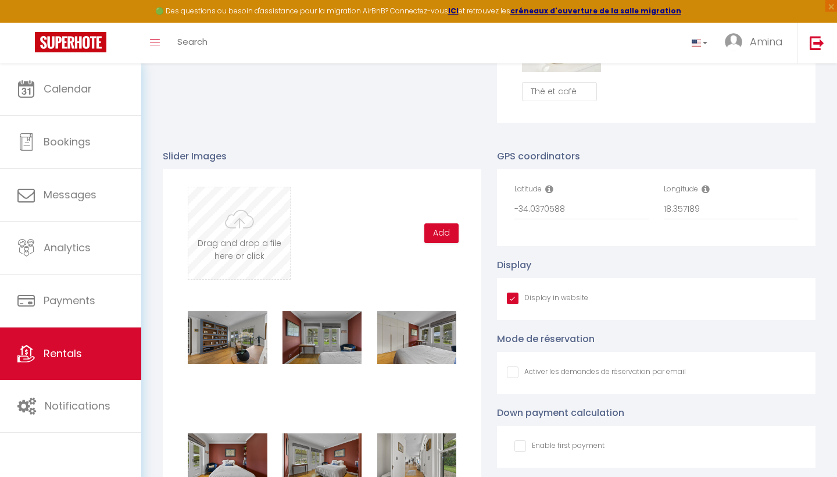
click at [246, 231] on input "file" at bounding box center [239, 233] width 102 height 92
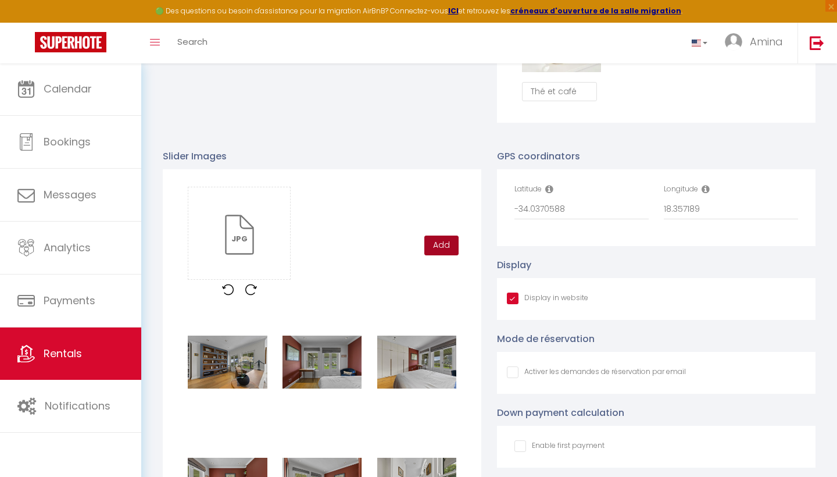
click at [442, 248] on button "Add" at bounding box center [441, 245] width 34 height 20
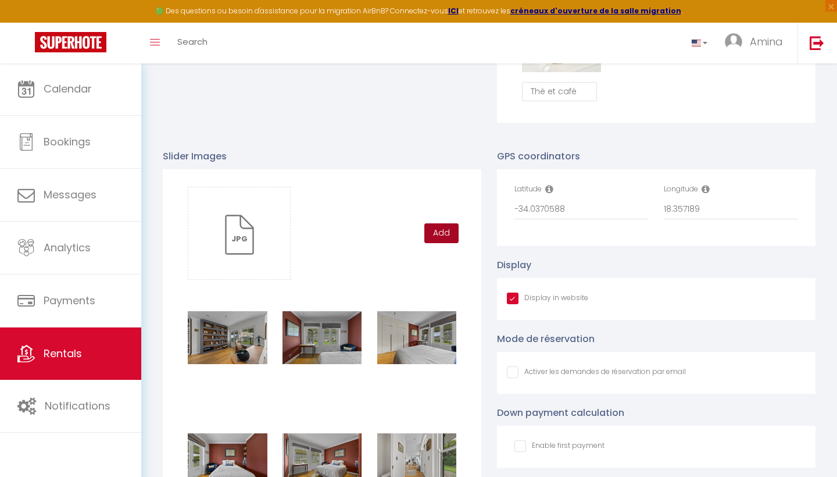
click at [448, 230] on button "Add" at bounding box center [441, 233] width 34 height 20
click at [238, 218] on input "file" at bounding box center [239, 233] width 102 height 92
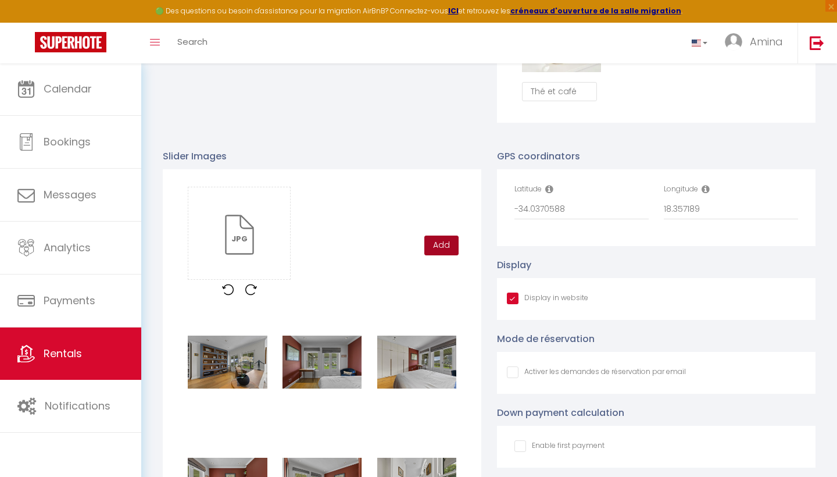
click at [446, 248] on button "Add" at bounding box center [441, 245] width 34 height 20
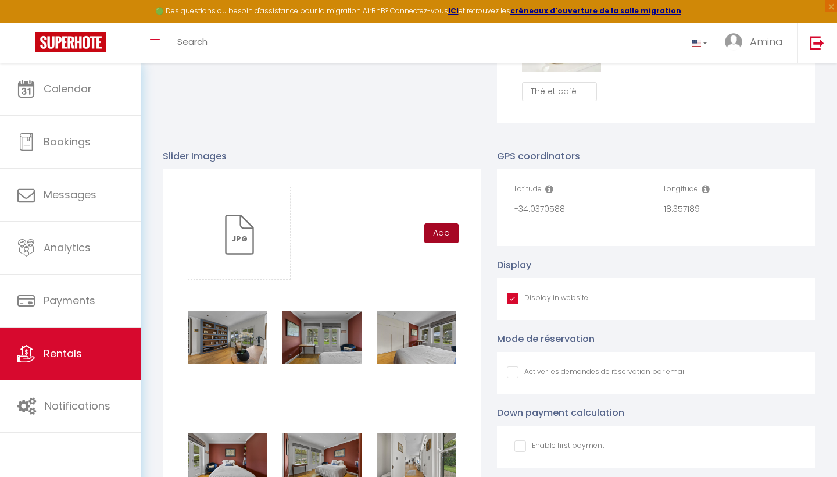
click at [442, 232] on button "Add" at bounding box center [441, 233] width 34 height 20
click at [249, 227] on input "file" at bounding box center [239, 233] width 102 height 92
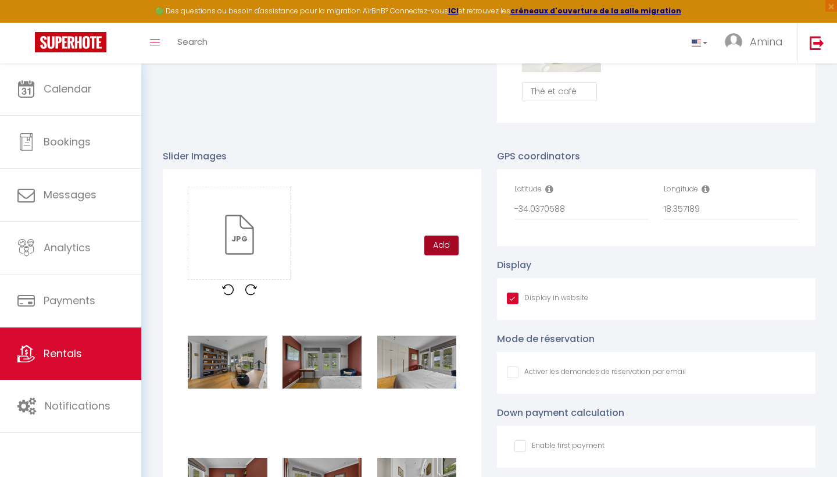
click at [440, 246] on button "Add" at bounding box center [441, 245] width 34 height 20
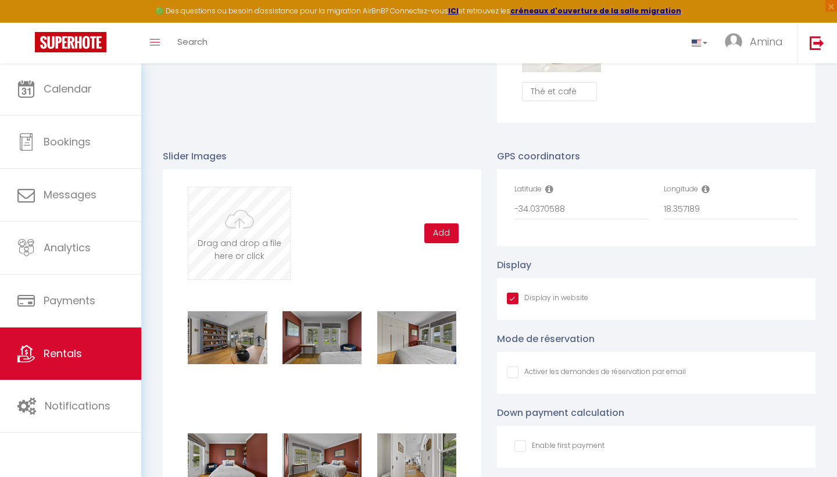
click at [227, 233] on input "file" at bounding box center [239, 233] width 102 height 92
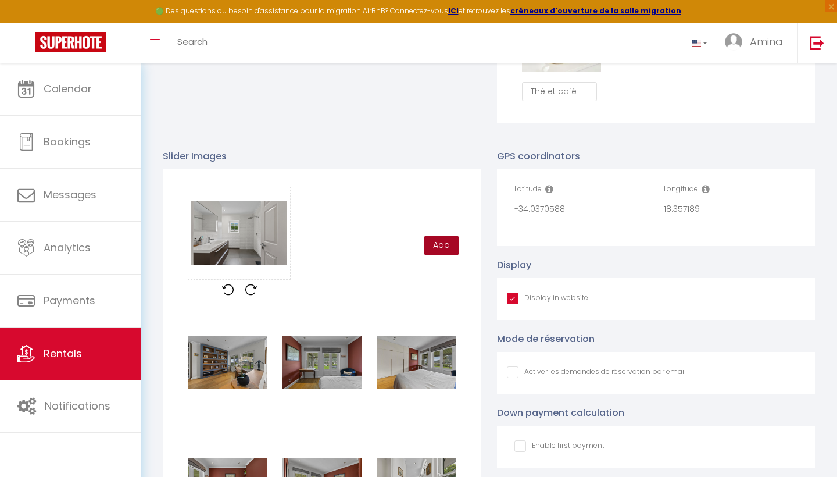
click at [438, 245] on button "Add" at bounding box center [441, 245] width 34 height 20
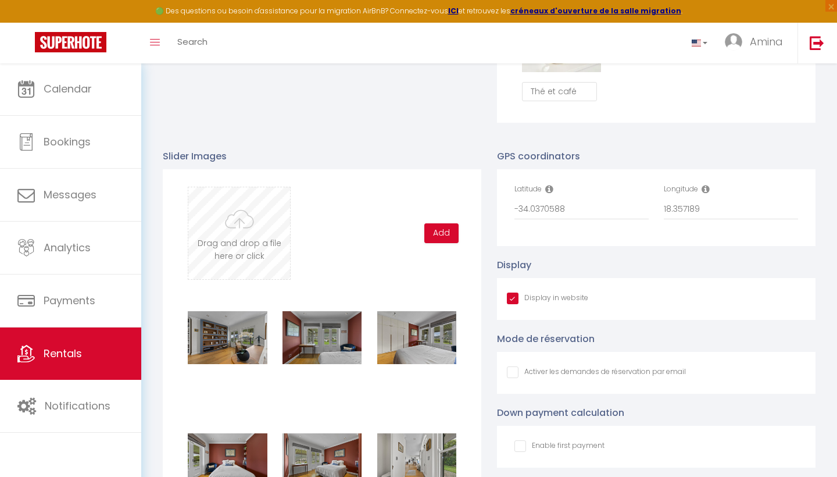
click at [245, 232] on input "file" at bounding box center [239, 233] width 102 height 92
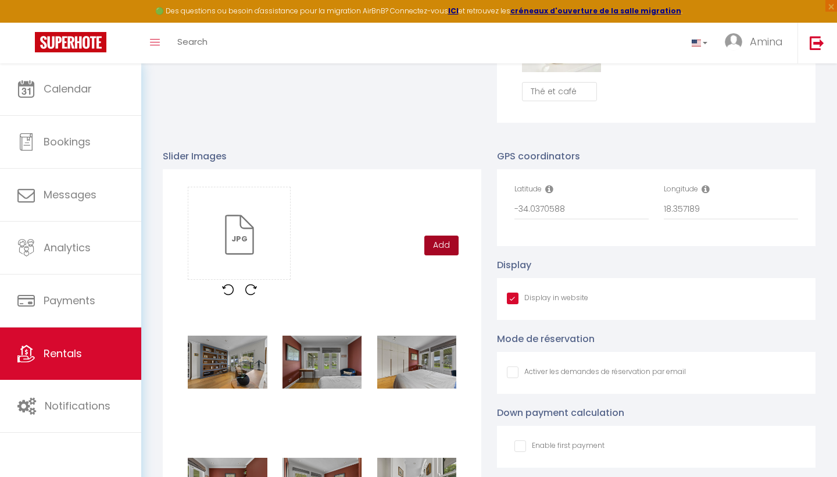
click at [444, 246] on button "Add" at bounding box center [441, 245] width 34 height 20
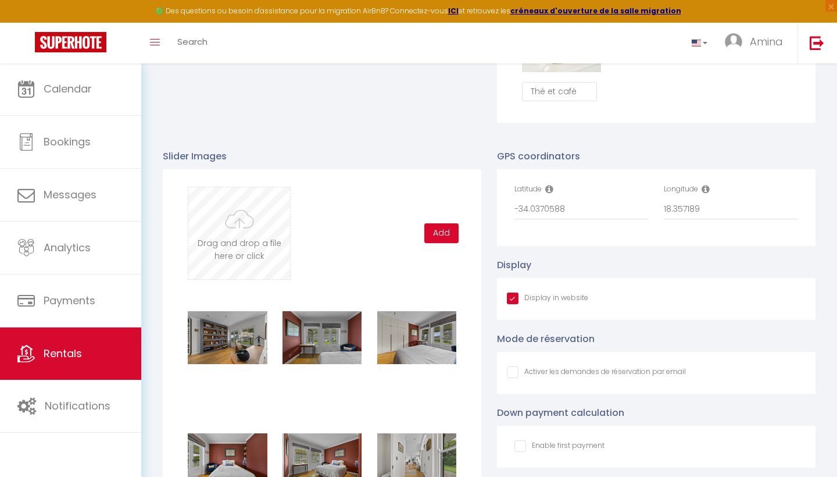
click at [282, 215] on input "file" at bounding box center [239, 233] width 102 height 92
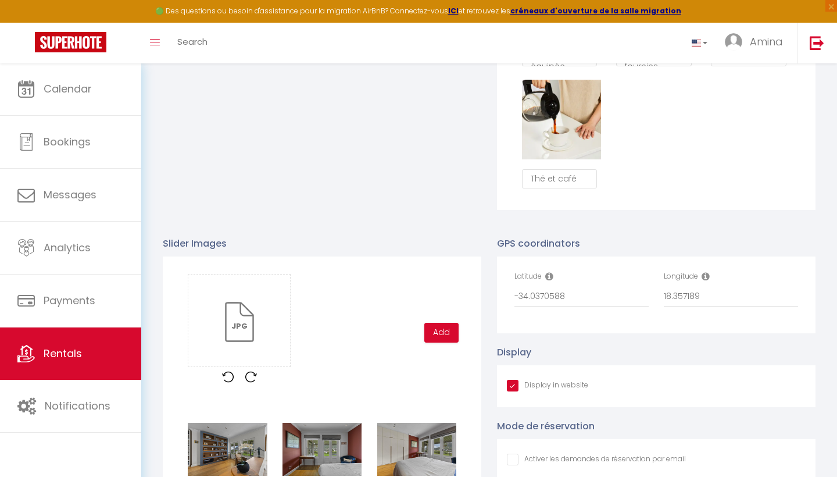
scroll to position [1023, 0]
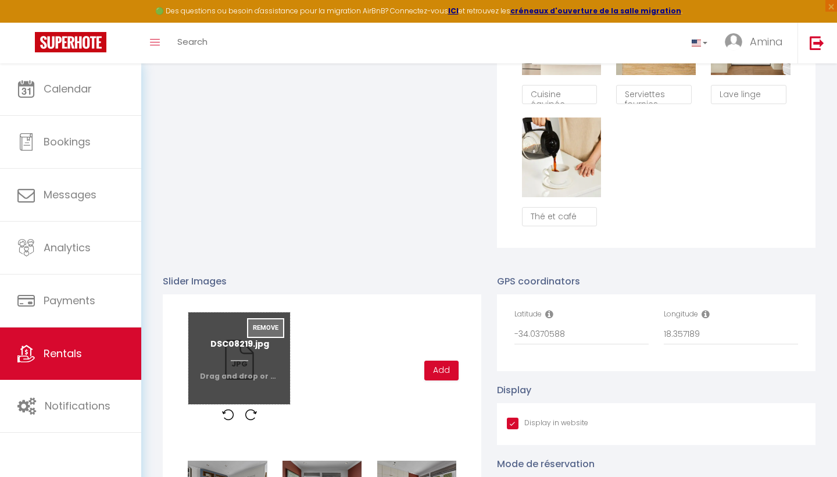
click at [267, 326] on button "Remove" at bounding box center [265, 328] width 37 height 20
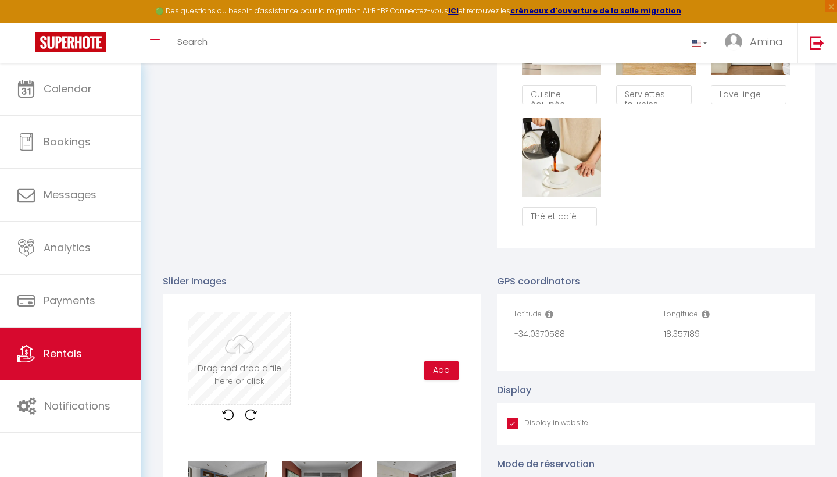
click at [236, 344] on input "file" at bounding box center [239, 358] width 102 height 92
click at [449, 362] on button "Add" at bounding box center [441, 370] width 34 height 20
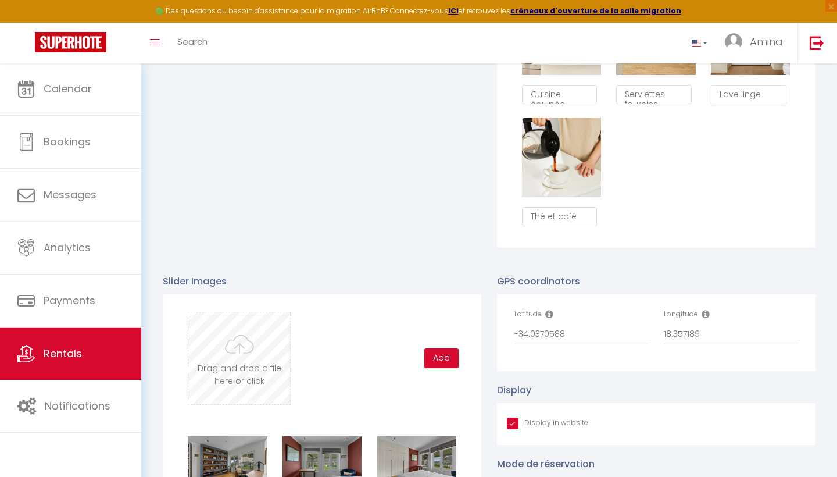
click at [245, 363] on input "file" at bounding box center [239, 358] width 102 height 92
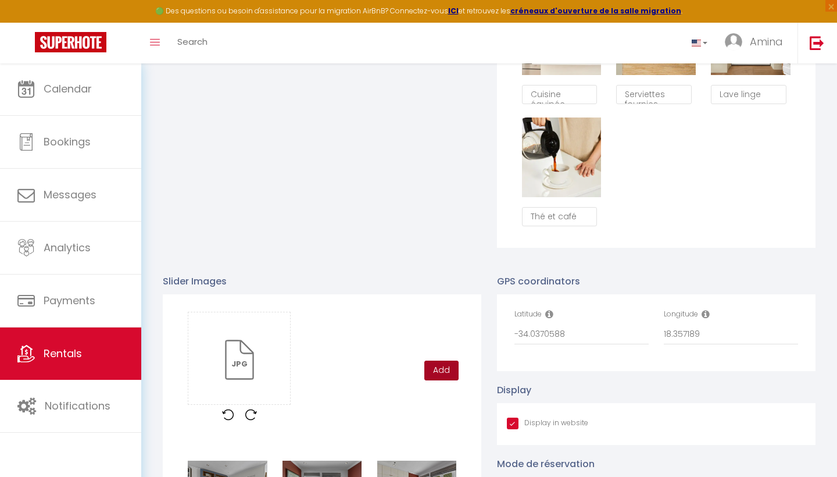
click at [446, 373] on button "Add" at bounding box center [441, 370] width 34 height 20
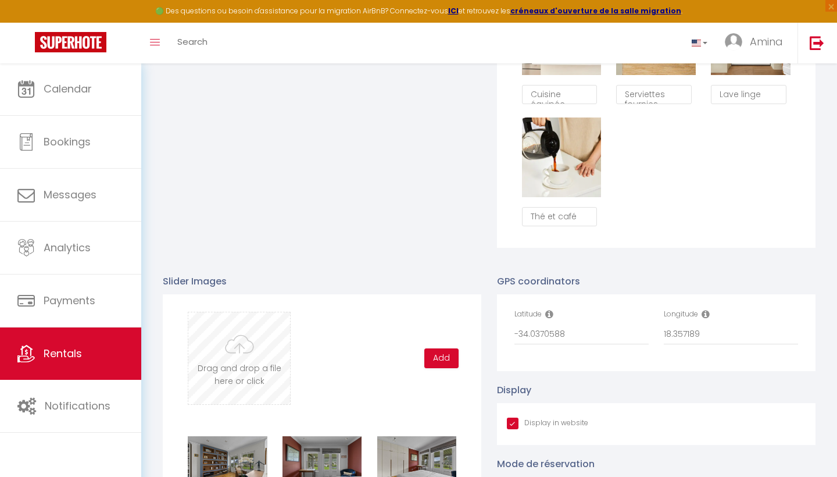
click at [248, 343] on input "file" at bounding box center [239, 358] width 102 height 92
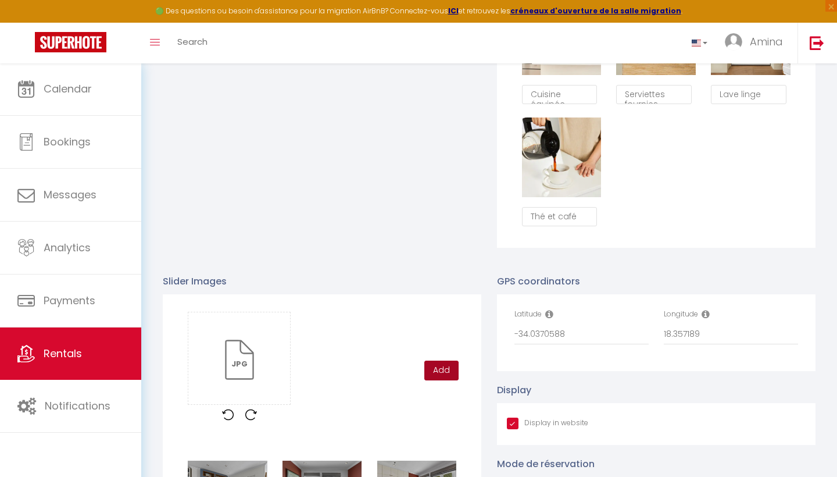
click at [455, 369] on button "Add" at bounding box center [441, 370] width 34 height 20
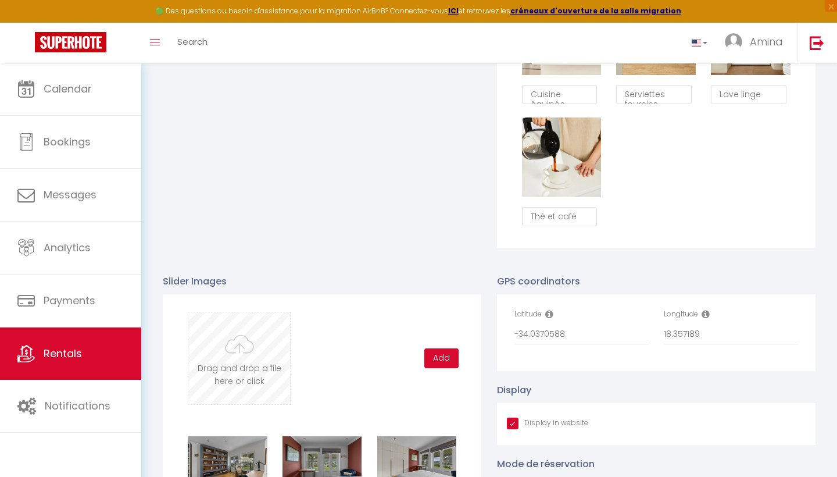
click at [245, 345] on input "file" at bounding box center [239, 358] width 102 height 92
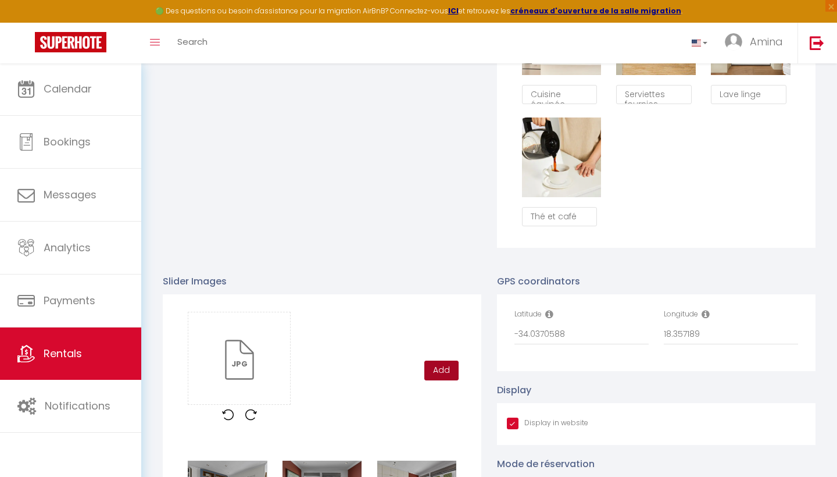
click at [438, 367] on button "Add" at bounding box center [441, 370] width 34 height 20
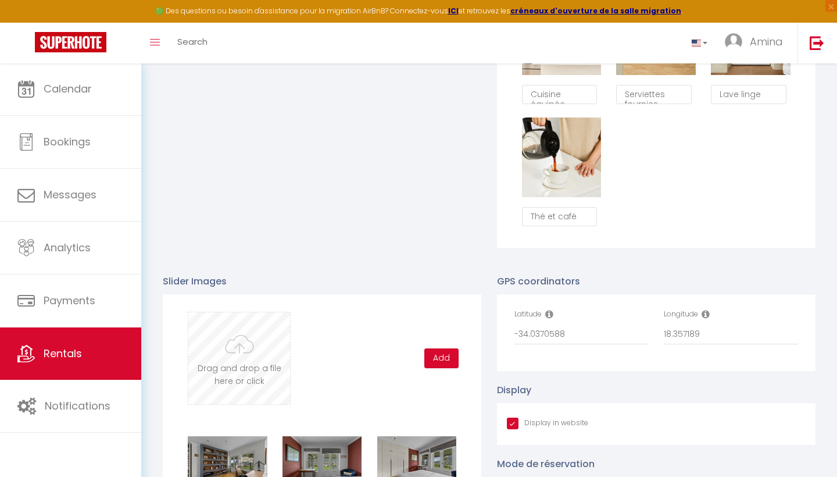
click at [245, 372] on input "file" at bounding box center [239, 358] width 102 height 92
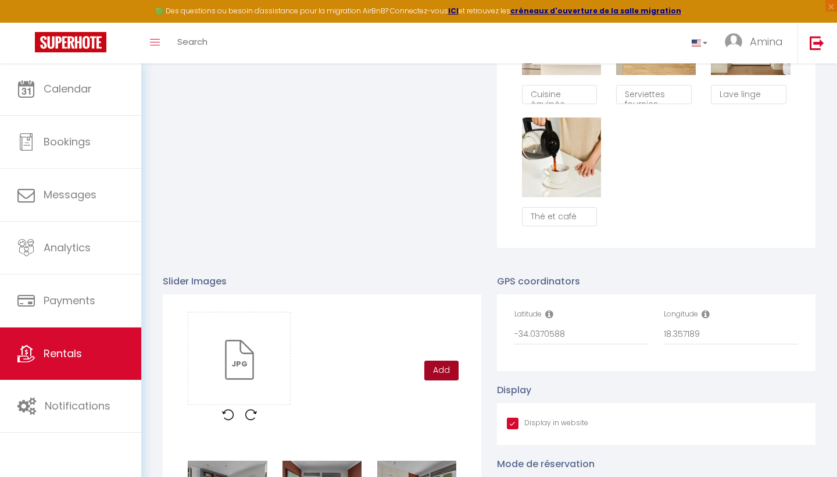
click at [441, 374] on button "Add" at bounding box center [441, 370] width 34 height 20
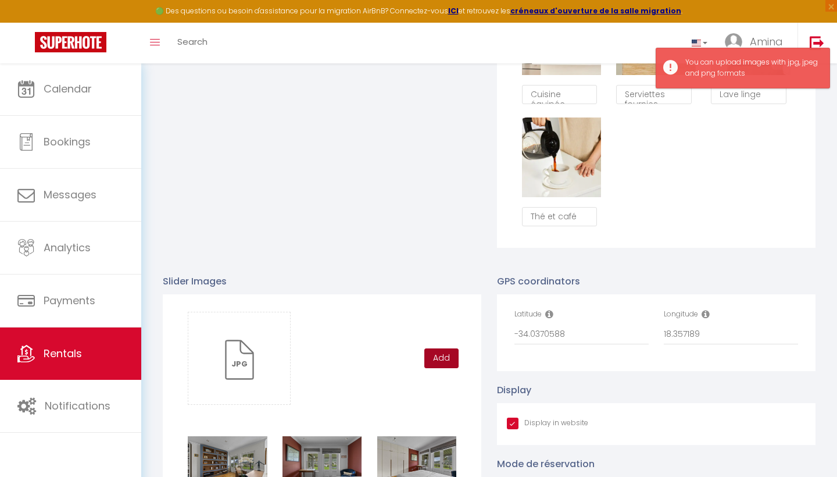
click at [438, 352] on button "Add" at bounding box center [441, 358] width 34 height 20
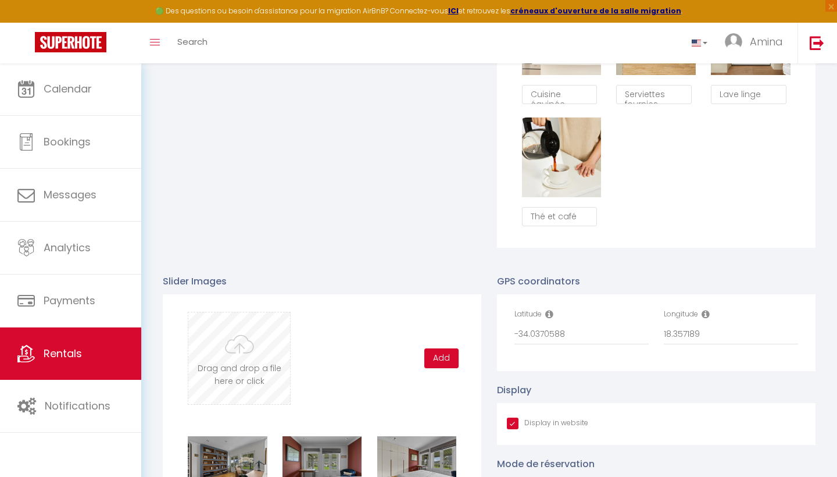
click at [251, 355] on input "file" at bounding box center [239, 358] width 102 height 92
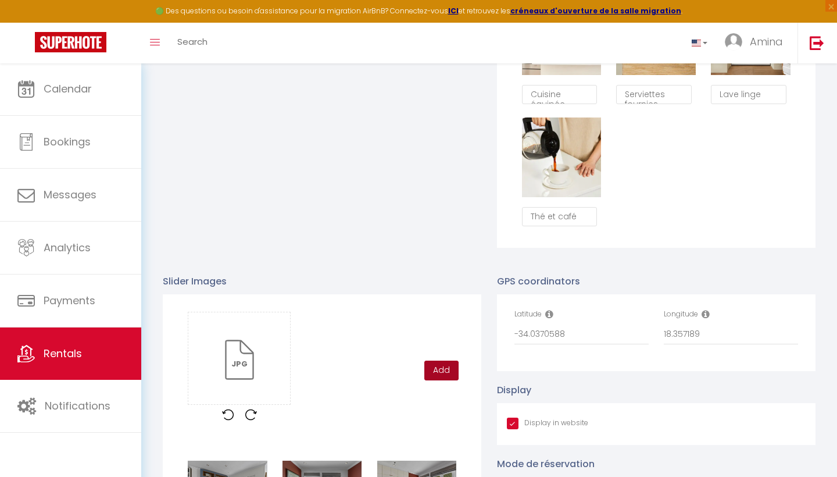
click at [440, 370] on button "Add" at bounding box center [441, 370] width 34 height 20
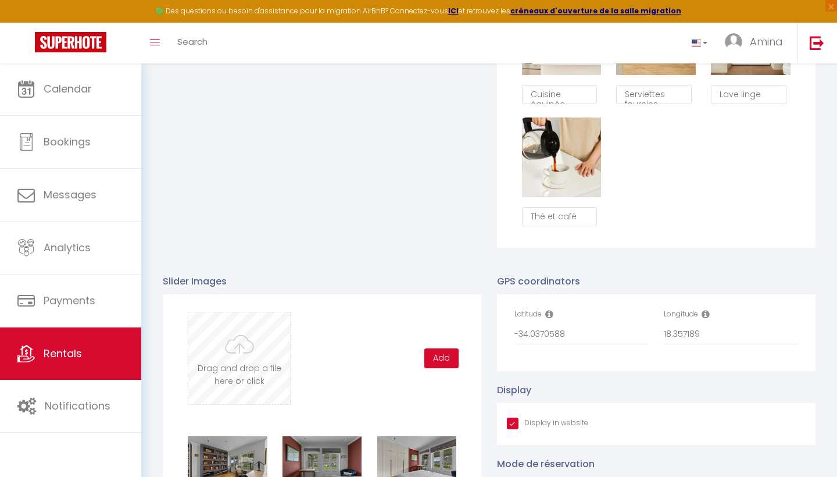
click at [228, 362] on input "file" at bounding box center [239, 358] width 102 height 92
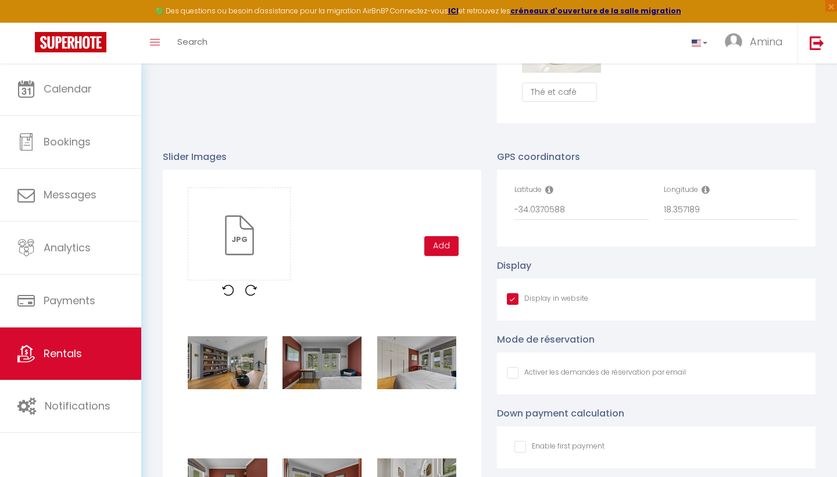
scroll to position [1167, 0]
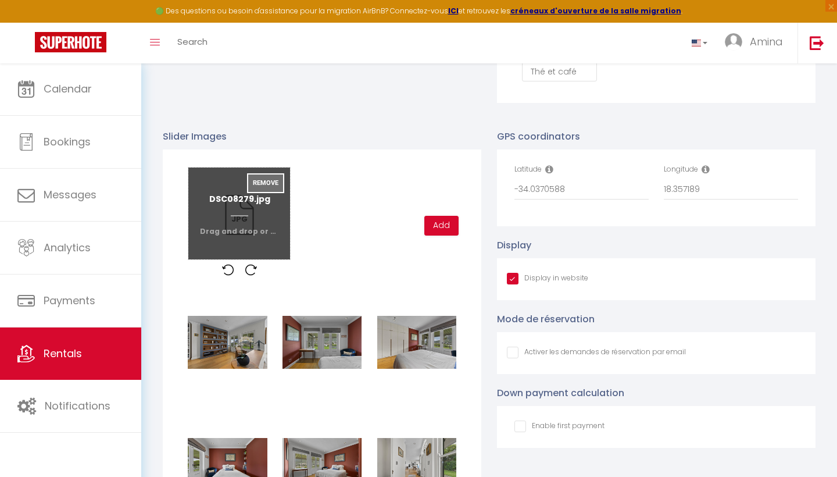
click at [259, 173] on button "Remove" at bounding box center [265, 183] width 37 height 20
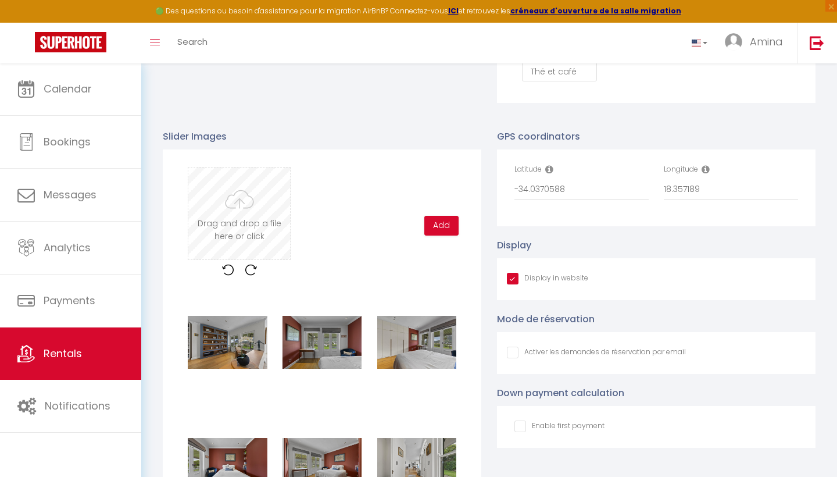
click at [255, 200] on input "file" at bounding box center [239, 213] width 102 height 92
click at [440, 222] on button "Add" at bounding box center [441, 226] width 34 height 20
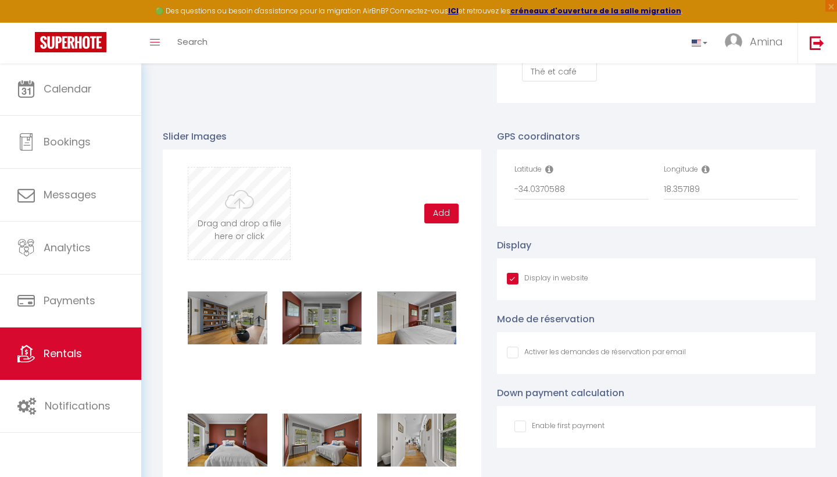
click at [247, 213] on input "file" at bounding box center [239, 213] width 102 height 92
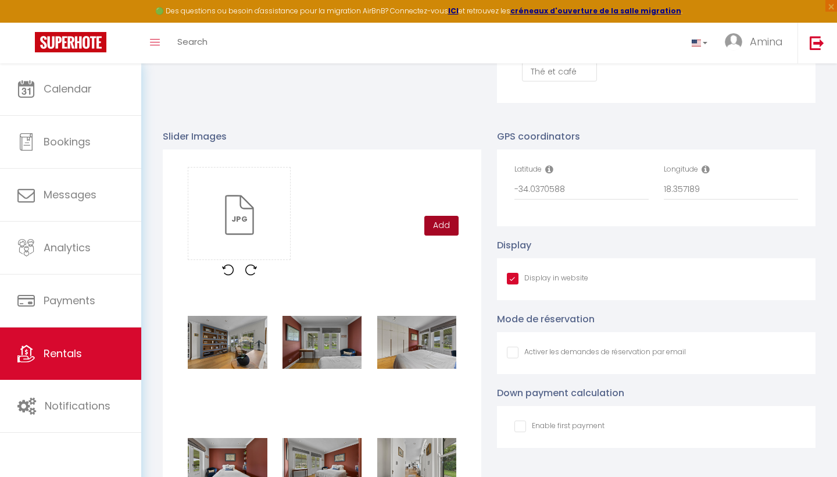
click at [440, 216] on button "Add" at bounding box center [441, 226] width 34 height 20
